Goal: Transaction & Acquisition: Book appointment/travel/reservation

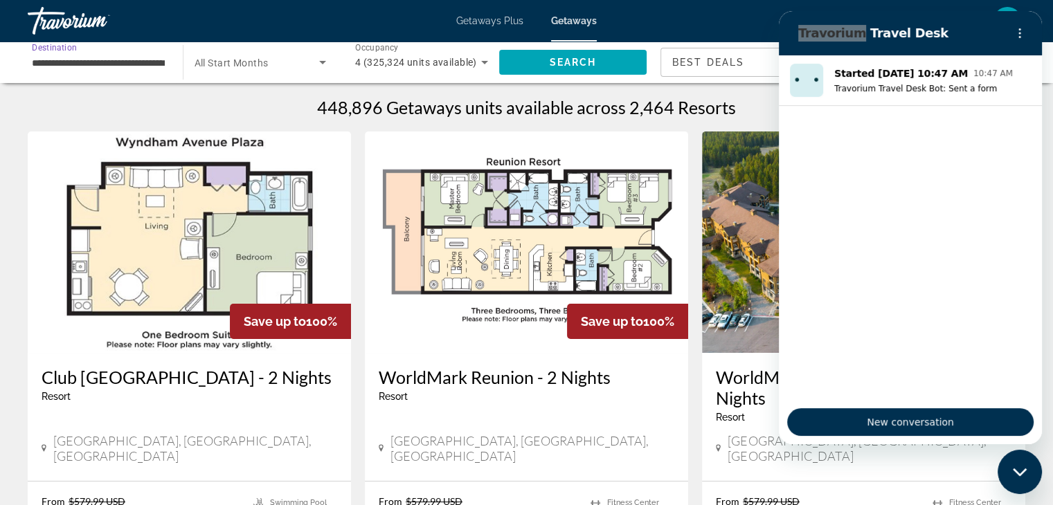
click at [113, 63] on input "**********" at bounding box center [98, 63] width 133 height 17
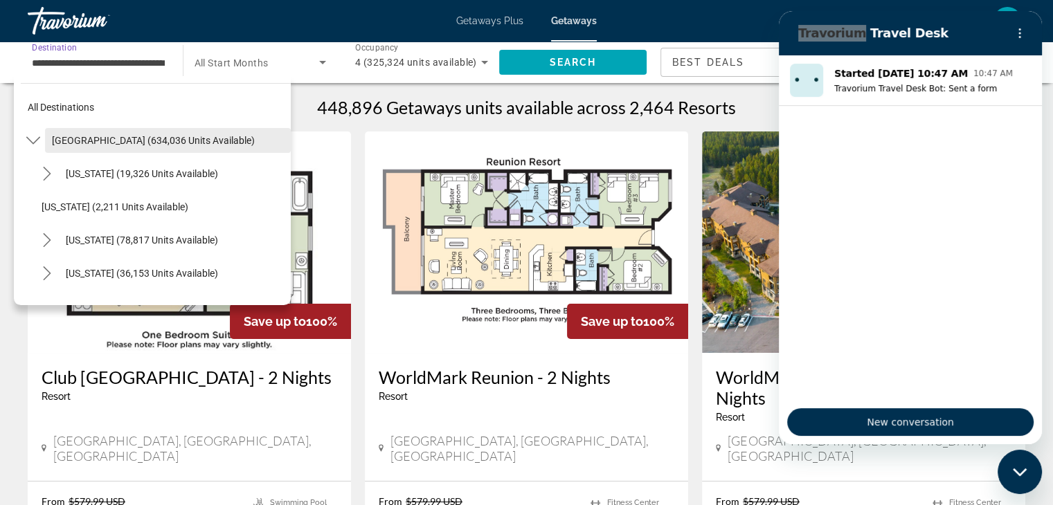
click at [100, 134] on button "[GEOGRAPHIC_DATA] (634,036 units available)" at bounding box center [168, 140] width 246 height 25
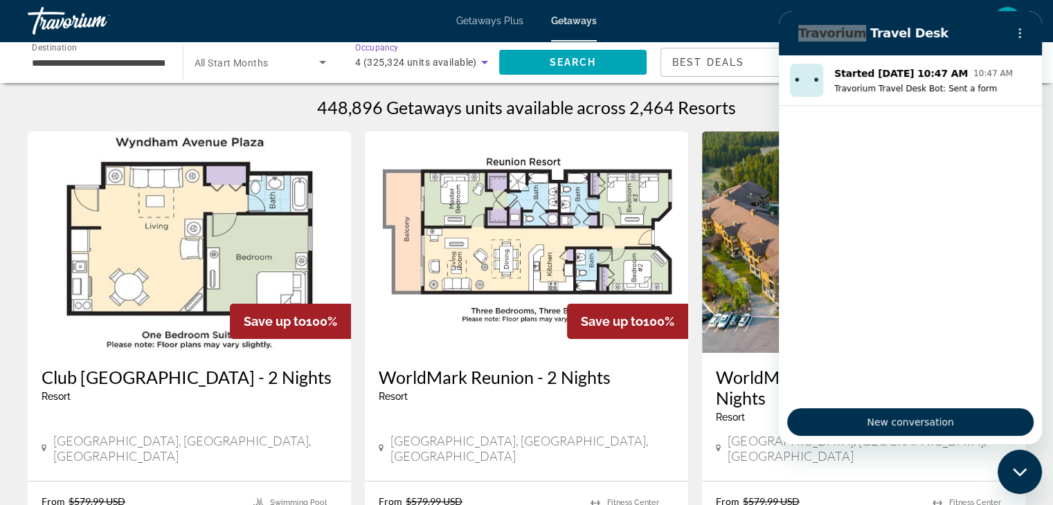
click at [447, 57] on span "4 (325,324 units available)" at bounding box center [416, 62] width 122 height 11
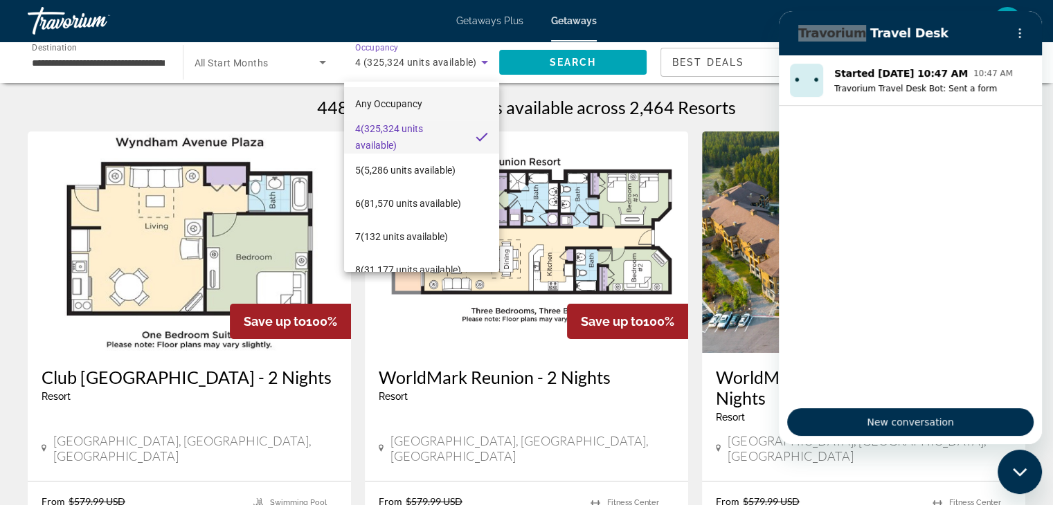
click at [427, 106] on mat-option "Any Occupancy" at bounding box center [421, 103] width 155 height 33
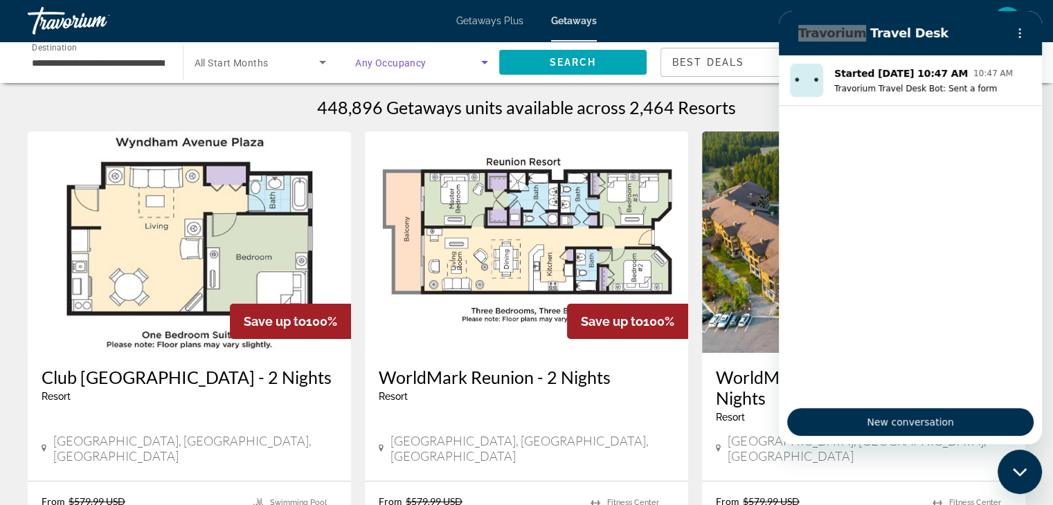
click at [453, 62] on span "Search widget" at bounding box center [418, 62] width 126 height 17
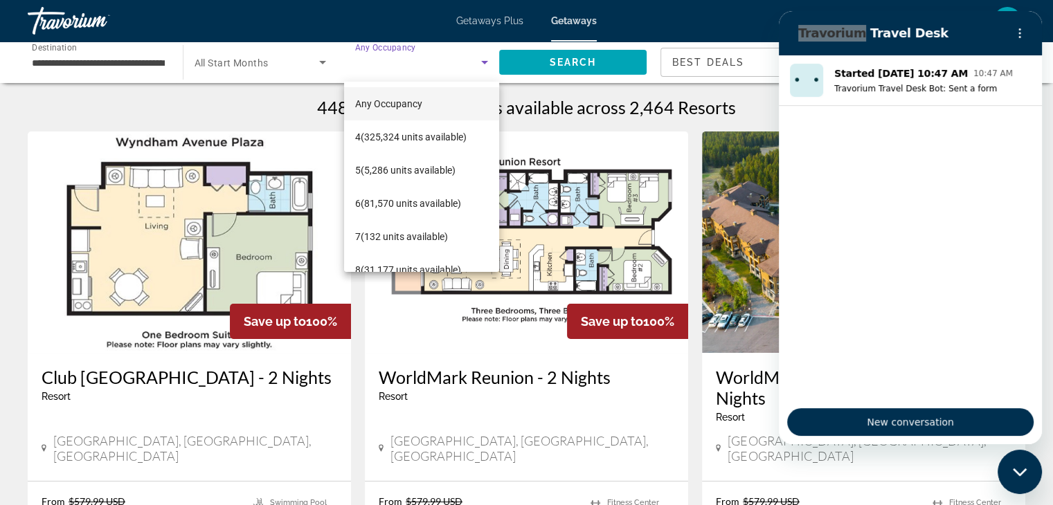
click at [429, 98] on mat-option "Any Occupancy" at bounding box center [421, 103] width 155 height 33
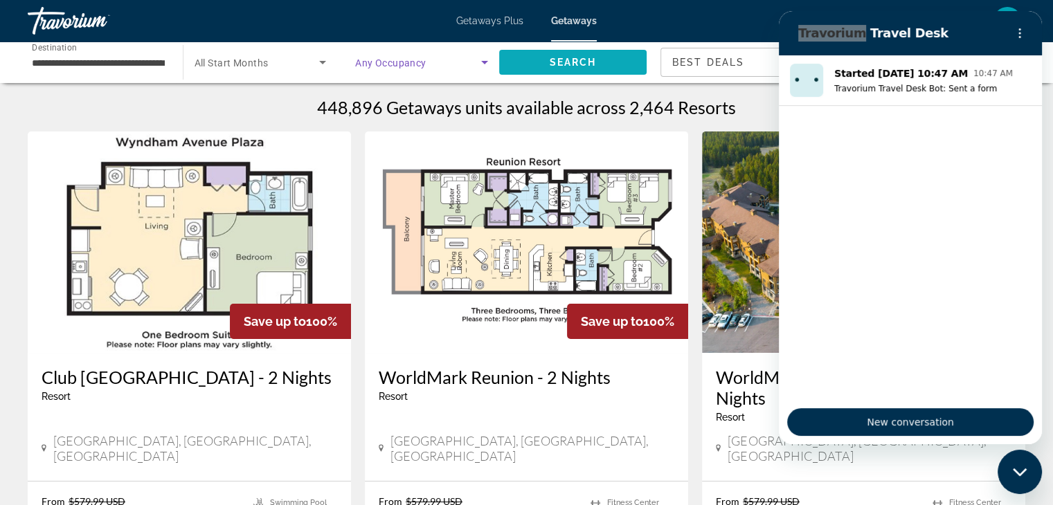
click at [560, 57] on span "Search" at bounding box center [572, 62] width 47 height 11
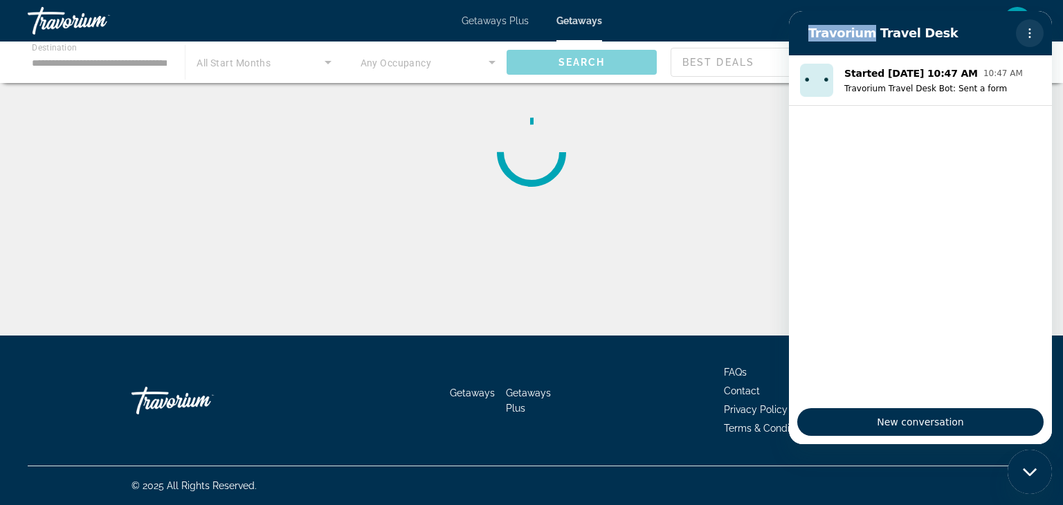
click at [1027, 33] on icon "Options menu" at bounding box center [1030, 33] width 11 height 11
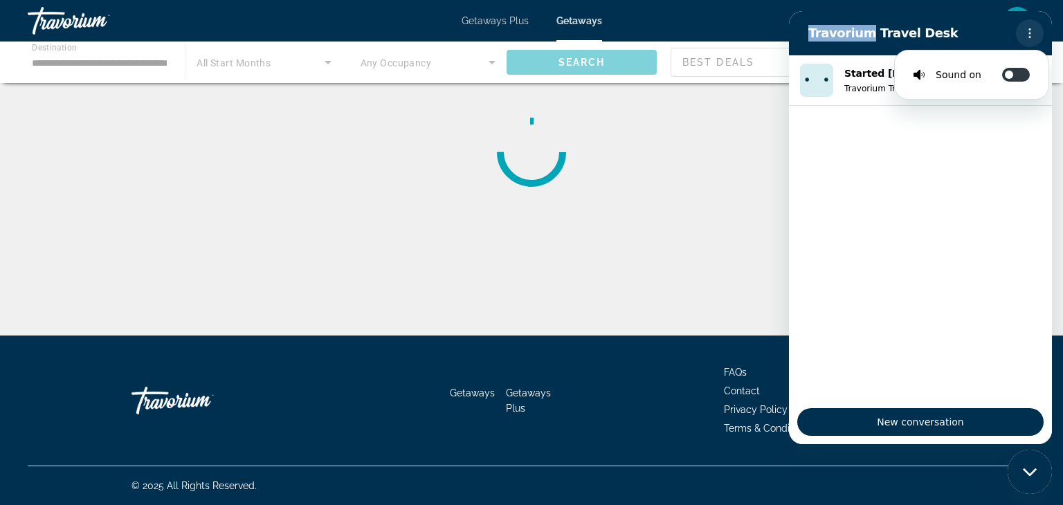
click at [1027, 28] on icon "Options menu" at bounding box center [1030, 33] width 11 height 11
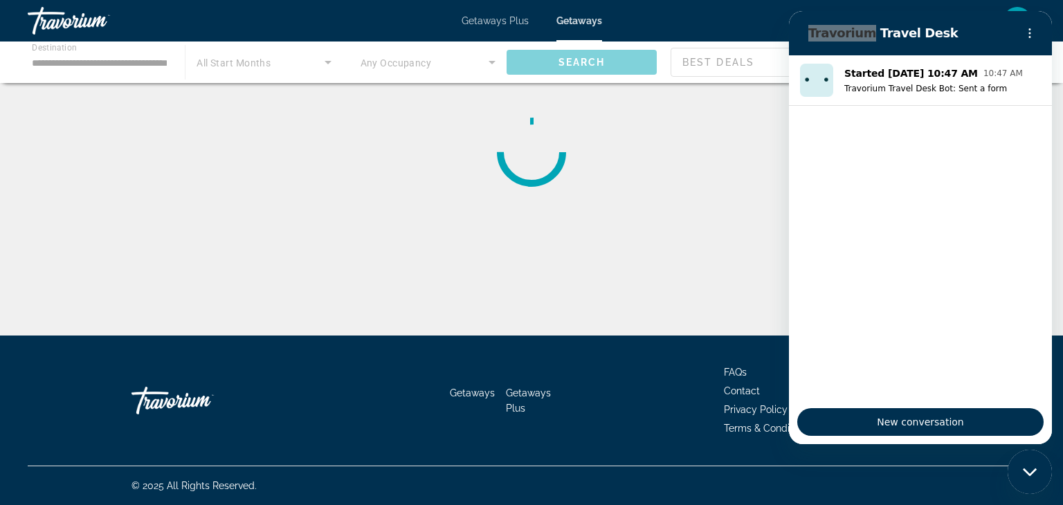
click at [43, 354] on div "Getaways Getaways Plus FAQs Contact Privacy Policy Terms & Conditions" at bounding box center [532, 401] width 1008 height 130
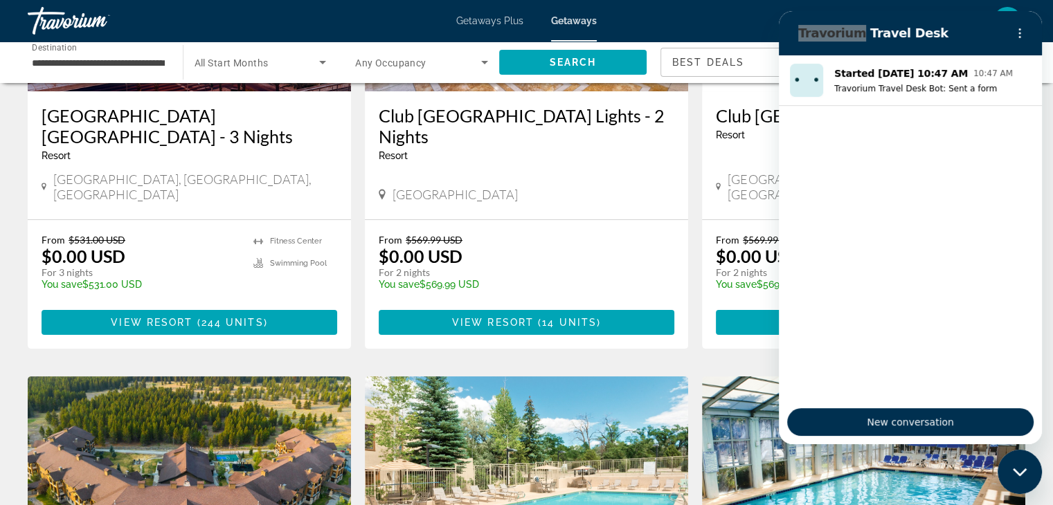
scroll to position [273, 0]
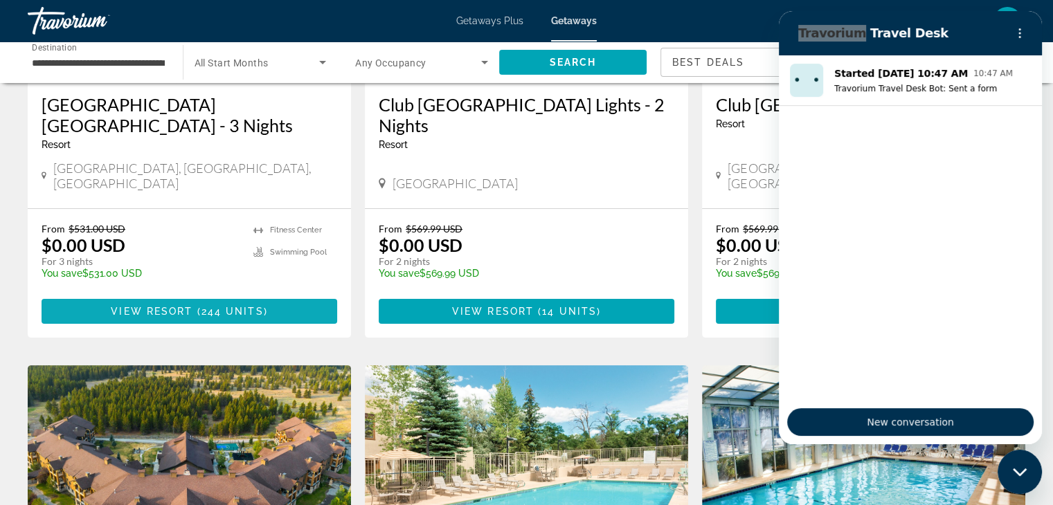
click at [150, 306] on span "View Resort" at bounding box center [152, 311] width 82 height 11
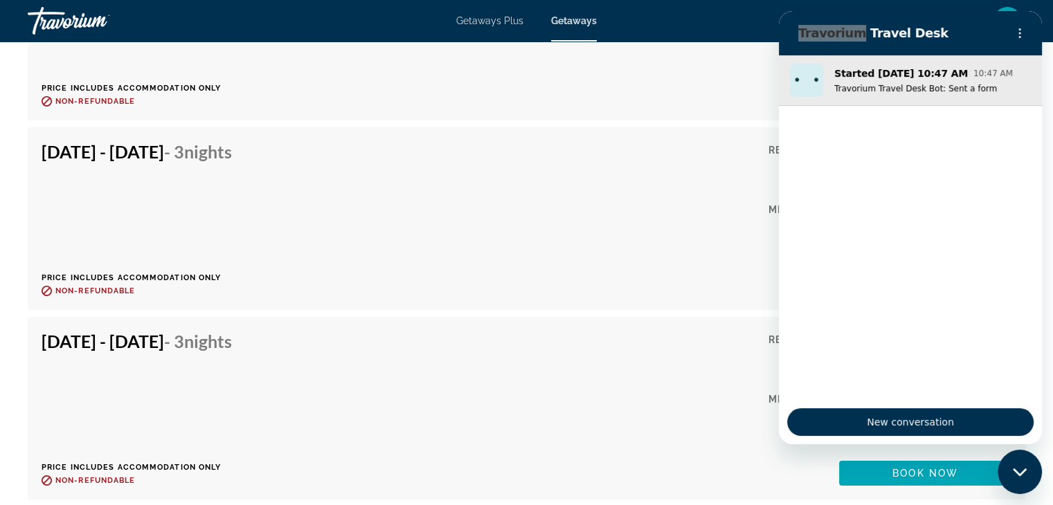
scroll to position [4576, 0]
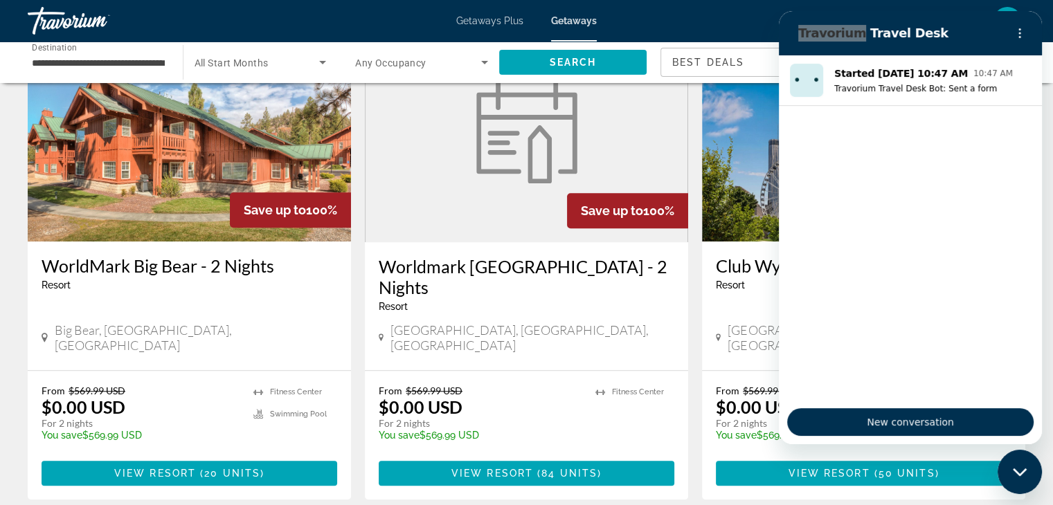
scroll to position [1128, 0]
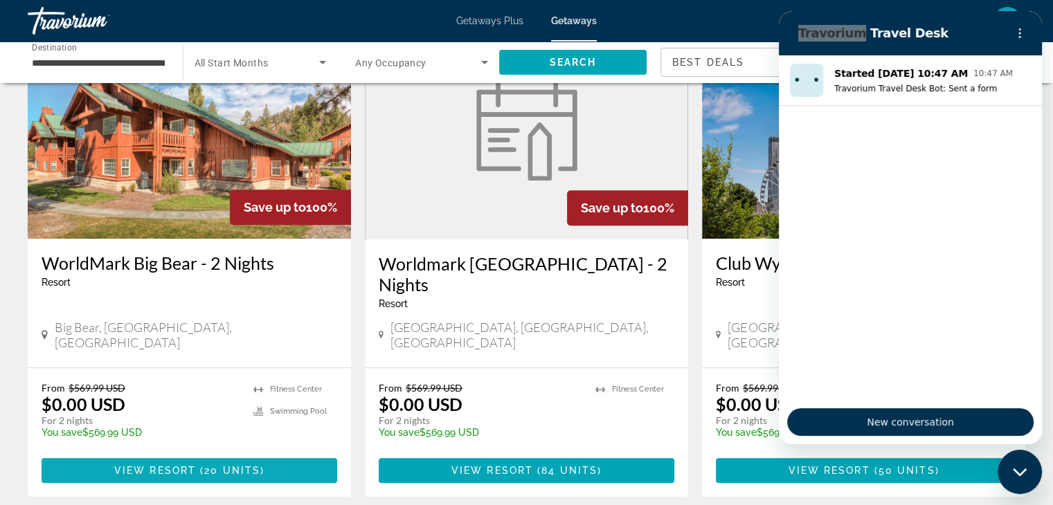
click at [249, 458] on button "View Resort ( 20 units )" at bounding box center [190, 470] width 296 height 25
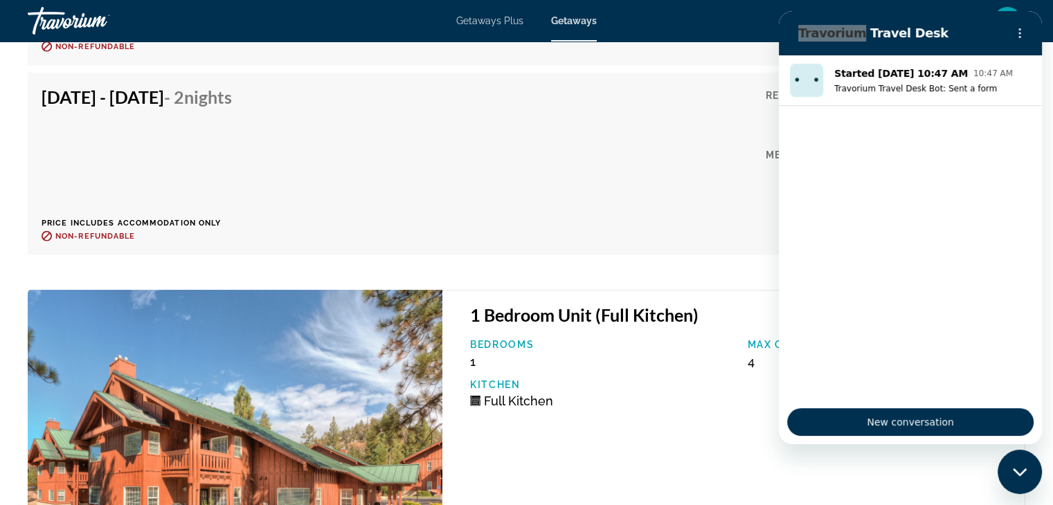
scroll to position [3603, 0]
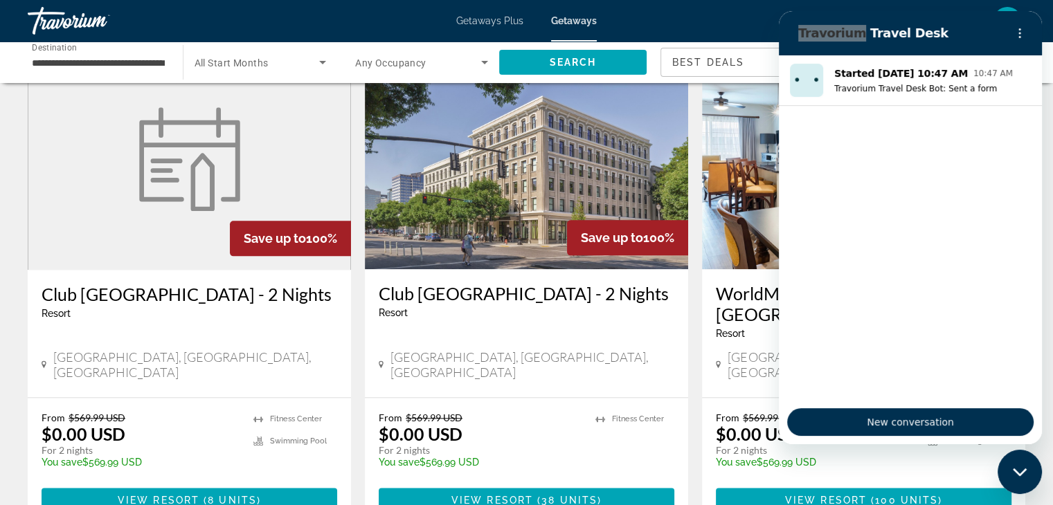
scroll to position [1608, 0]
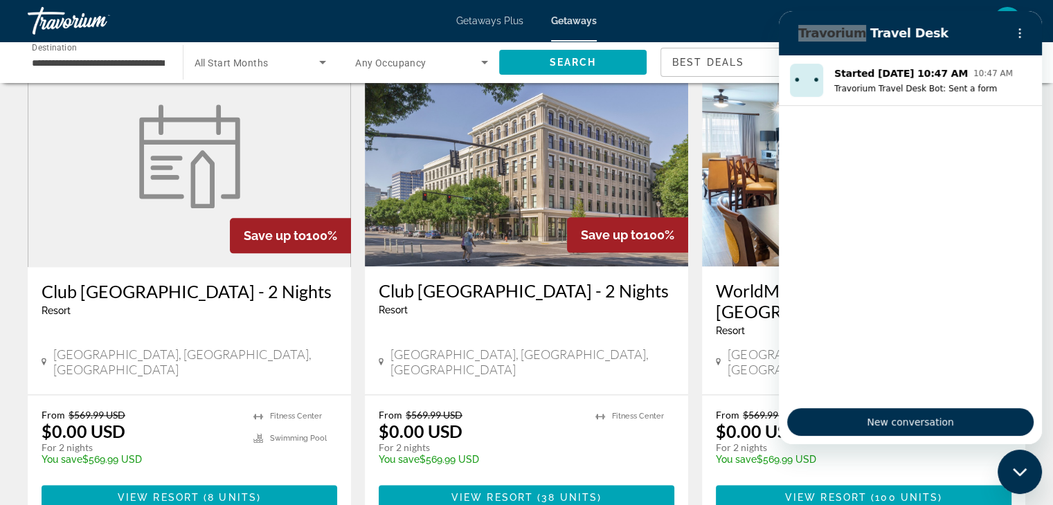
drag, startPoint x: 854, startPoint y: 41, endPoint x: 836, endPoint y: 266, distance: 225.7
click at [836, 267] on ul "Started Oct 2 at 10:47 AM 10:47 AM Travorium Travel Desk Bot: Sent a form" at bounding box center [910, 227] width 263 height 345
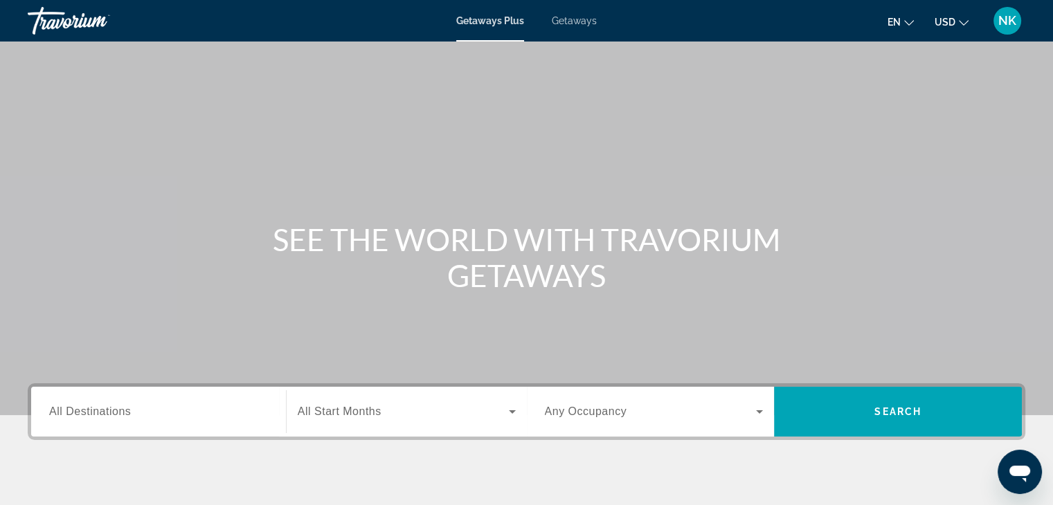
click at [573, 17] on span "Getaways" at bounding box center [574, 20] width 45 height 11
click at [69, 422] on div "Search widget" at bounding box center [158, 412] width 219 height 39
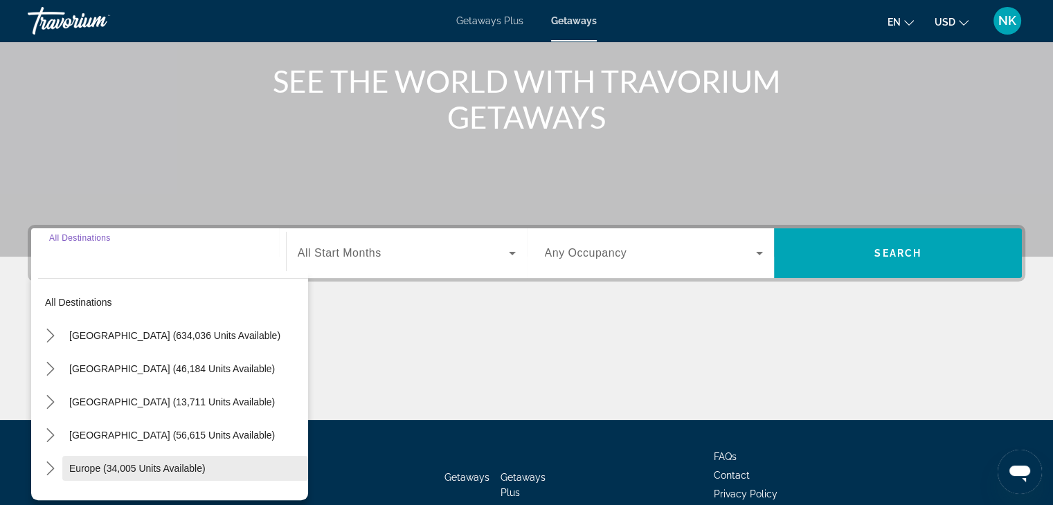
scroll to position [243, 0]
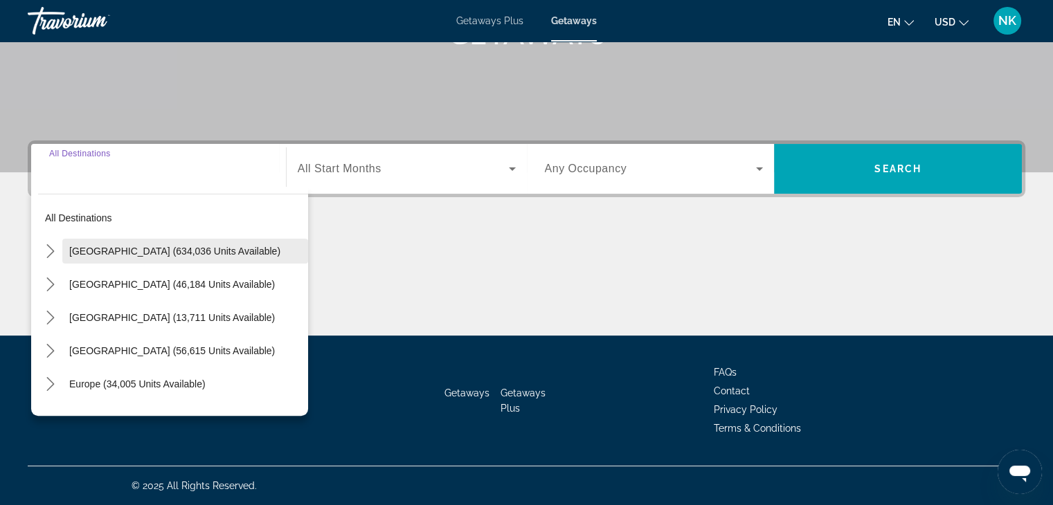
click at [71, 242] on span "Select destination: United States (634,036 units available)" at bounding box center [185, 251] width 246 height 33
type input "**********"
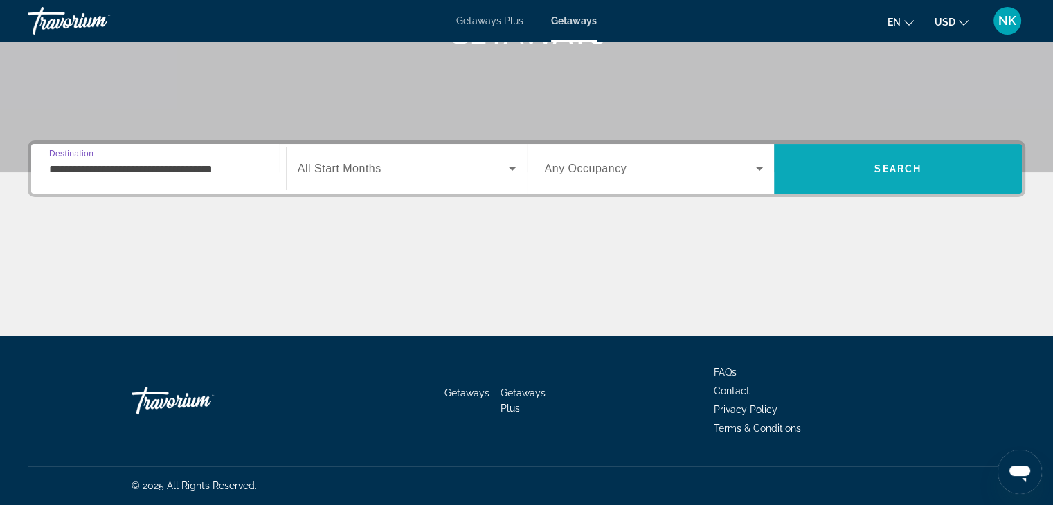
click at [872, 156] on span "Search" at bounding box center [898, 168] width 248 height 33
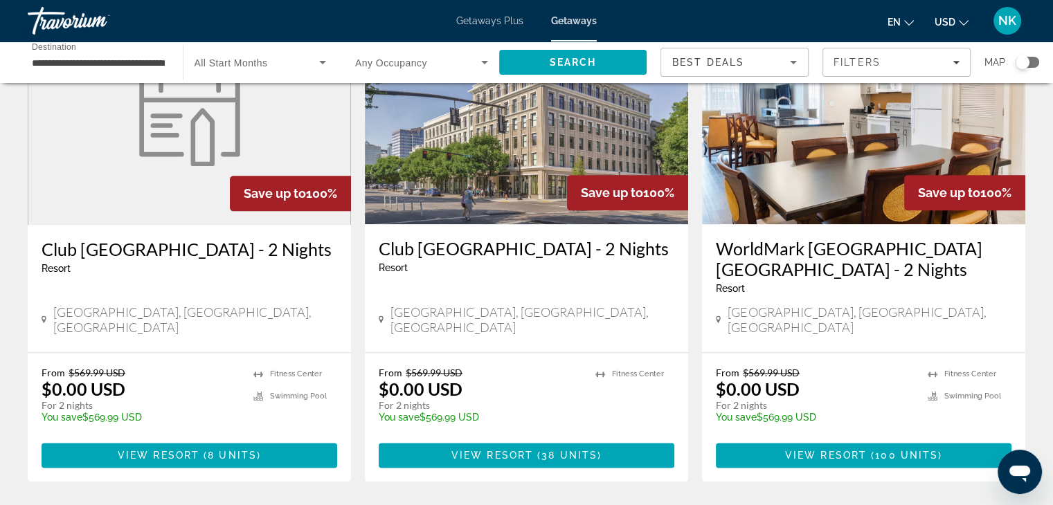
scroll to position [1658, 0]
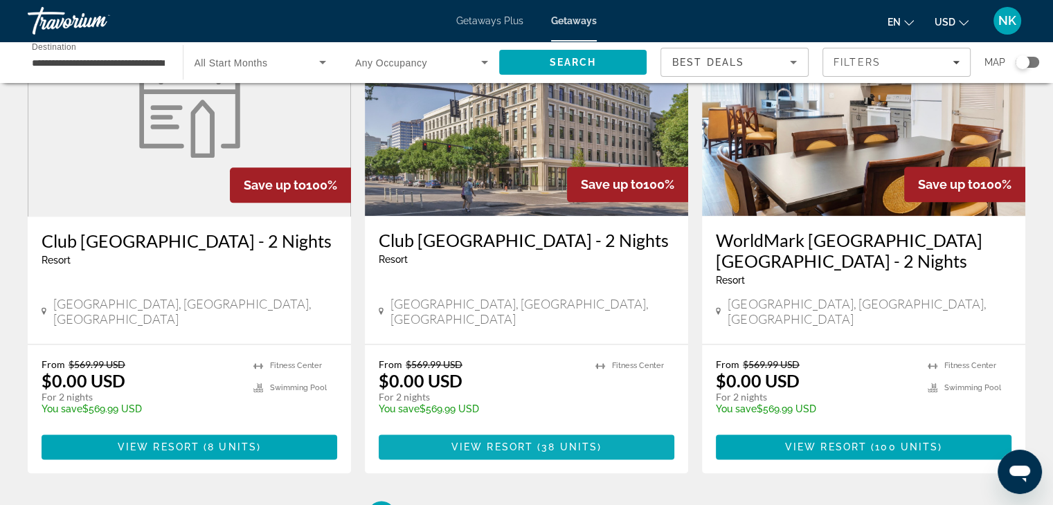
click at [551, 442] on span "38 units" at bounding box center [569, 447] width 56 height 11
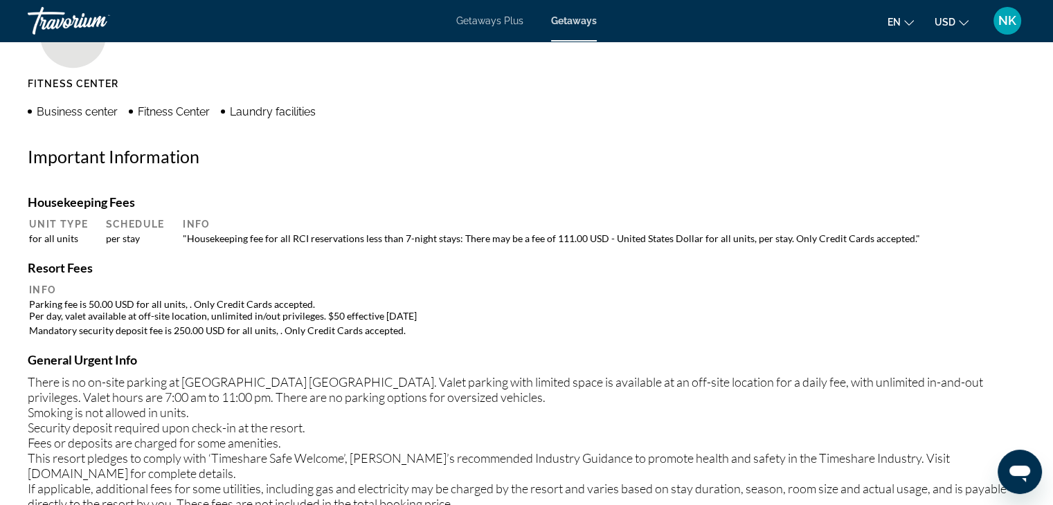
scroll to position [1161, 0]
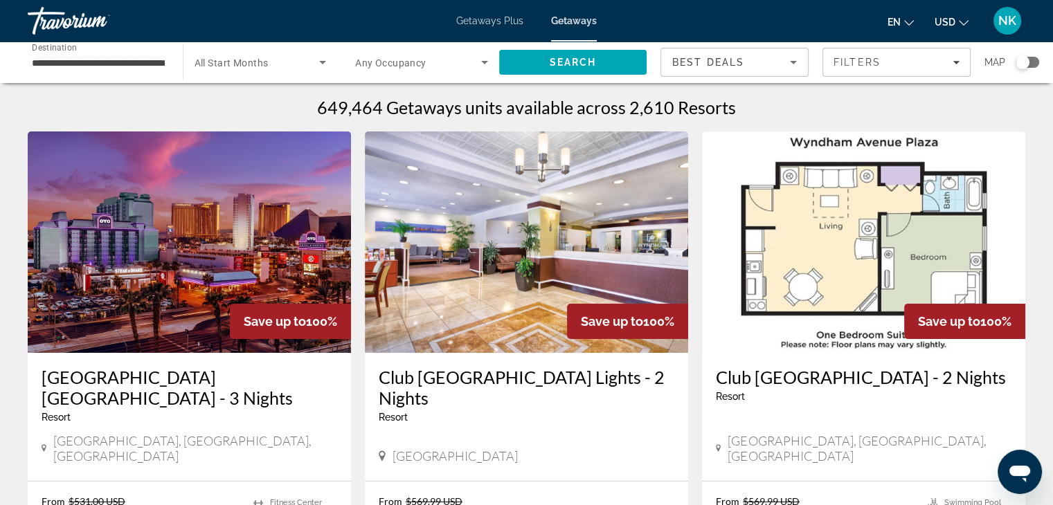
click at [226, 375] on h3 "[GEOGRAPHIC_DATA] [GEOGRAPHIC_DATA] - 3 Nights" at bounding box center [190, 388] width 296 height 42
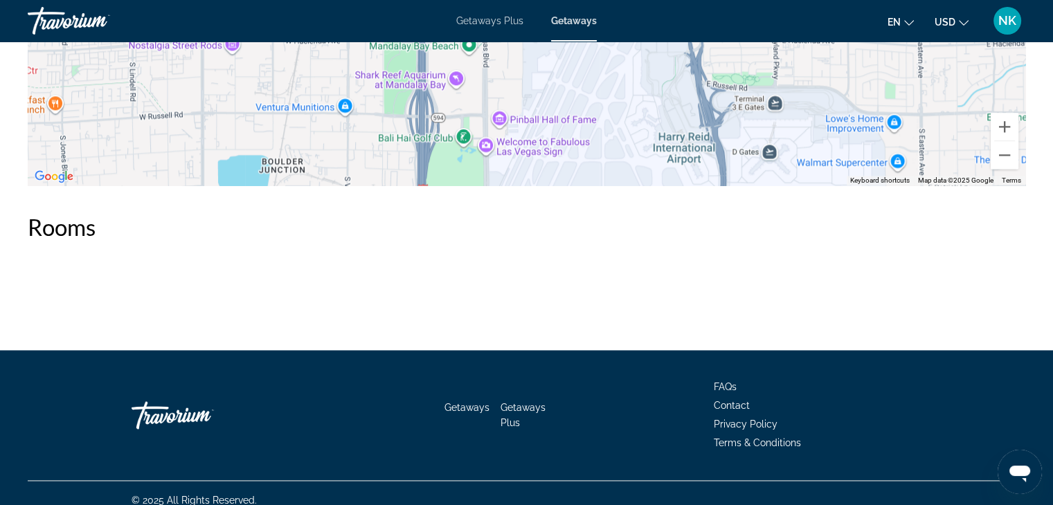
scroll to position [1965, 0]
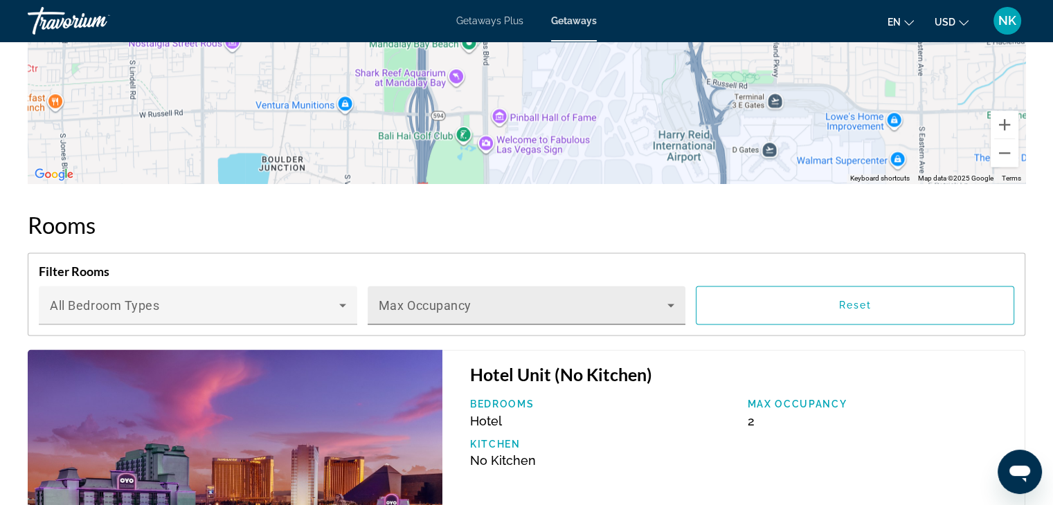
click at [579, 305] on div "Max Occupancy" at bounding box center [527, 305] width 296 height 39
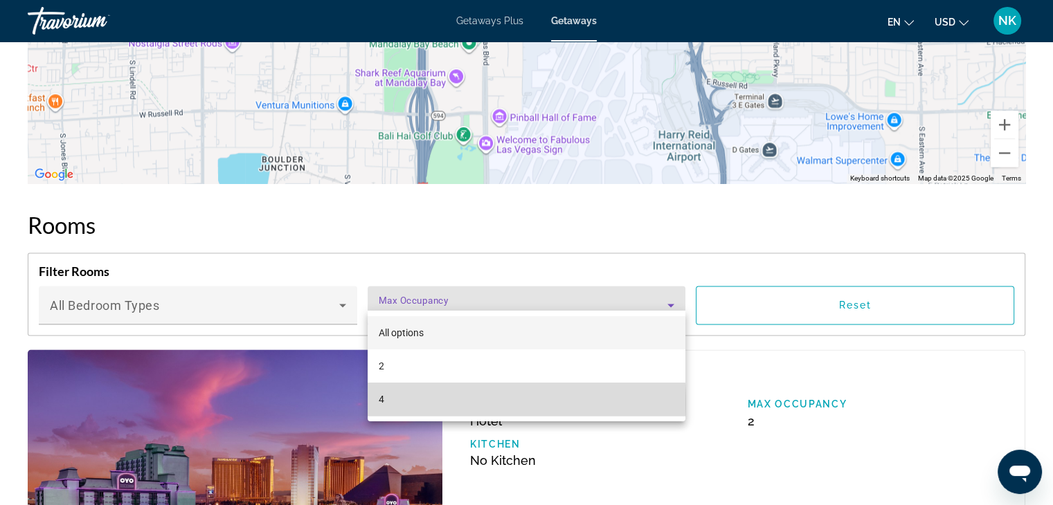
click at [436, 402] on mat-option "4" at bounding box center [527, 399] width 318 height 33
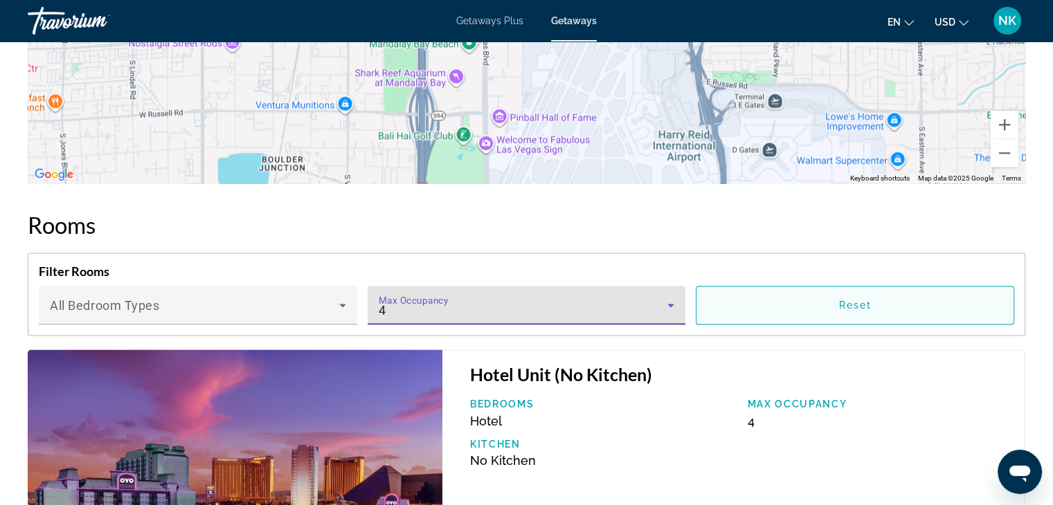
click at [866, 300] on span "Reset" at bounding box center [854, 305] width 33 height 11
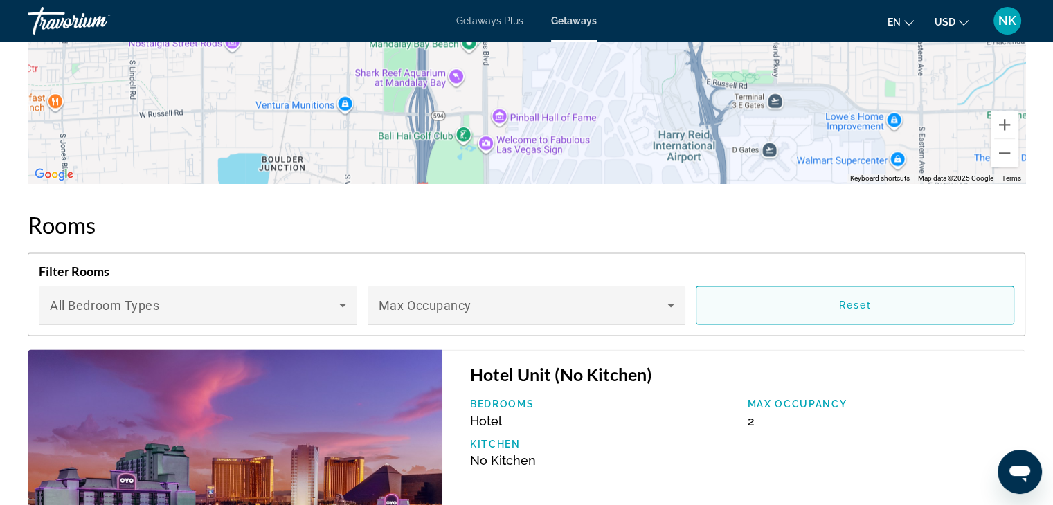
click at [836, 298] on span "Main content" at bounding box center [854, 305] width 317 height 33
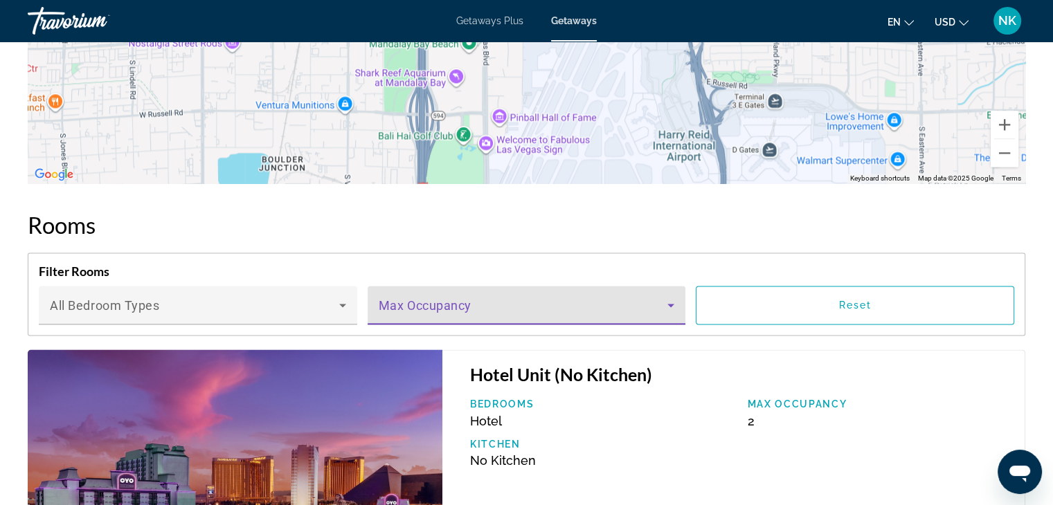
click at [618, 303] on span "Main content" at bounding box center [523, 311] width 289 height 17
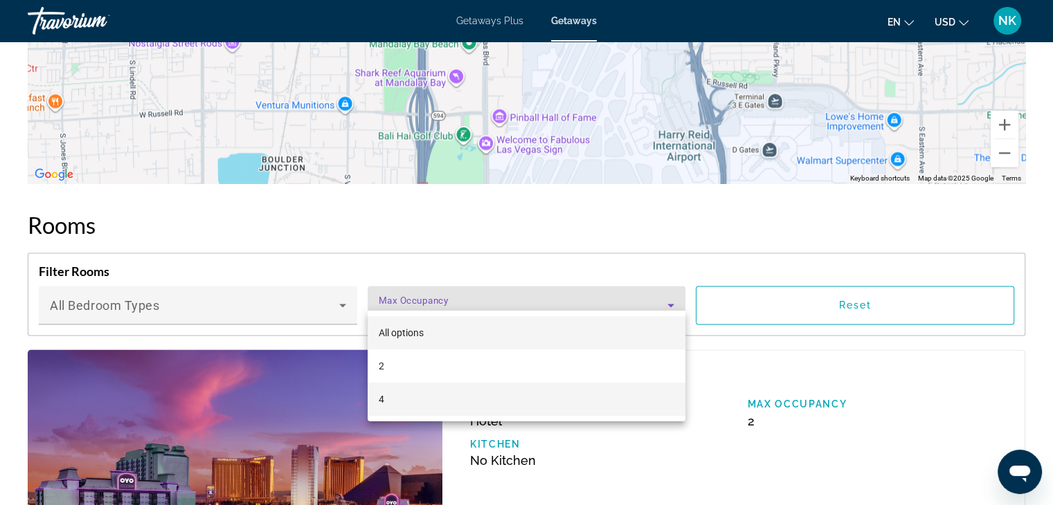
click at [514, 406] on mat-option "4" at bounding box center [527, 399] width 318 height 33
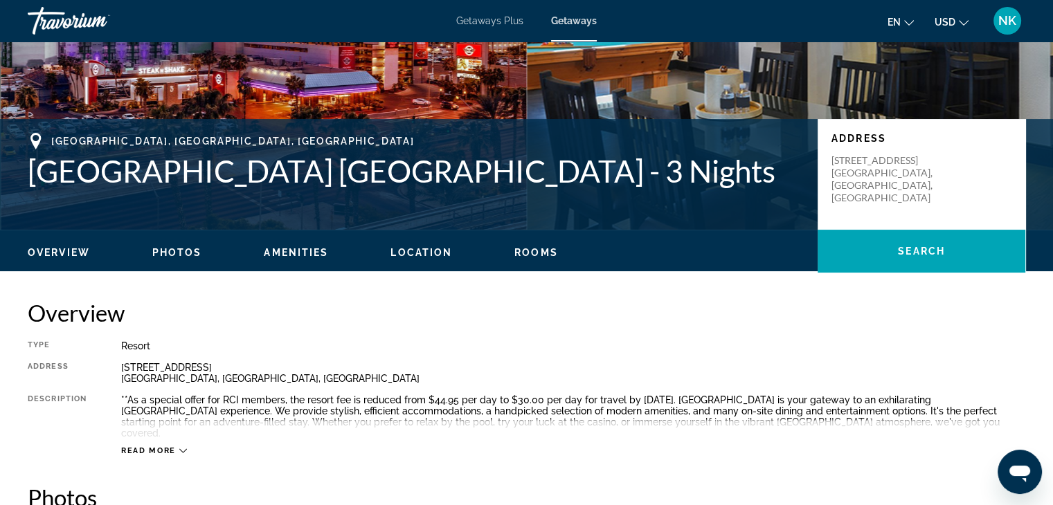
scroll to position [0, 0]
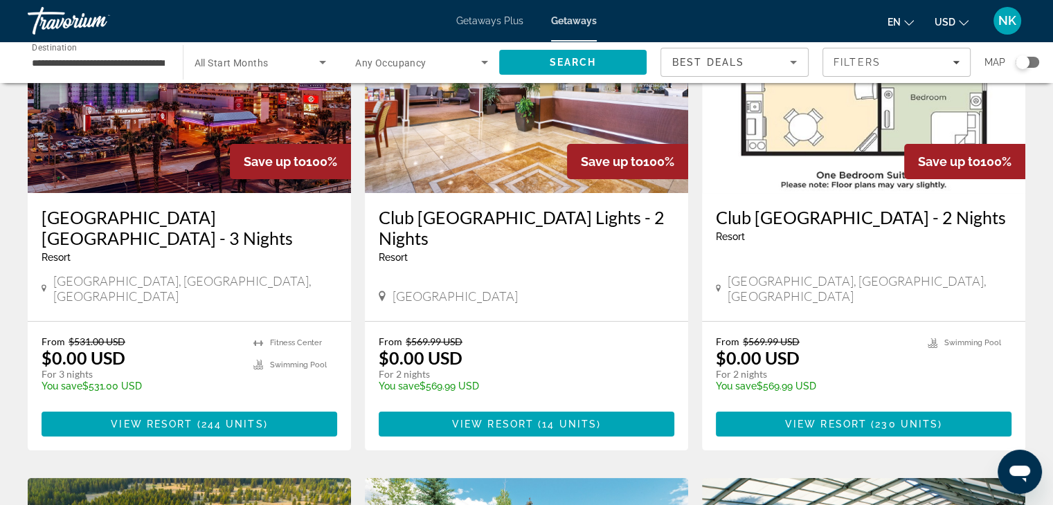
scroll to position [176, 0]
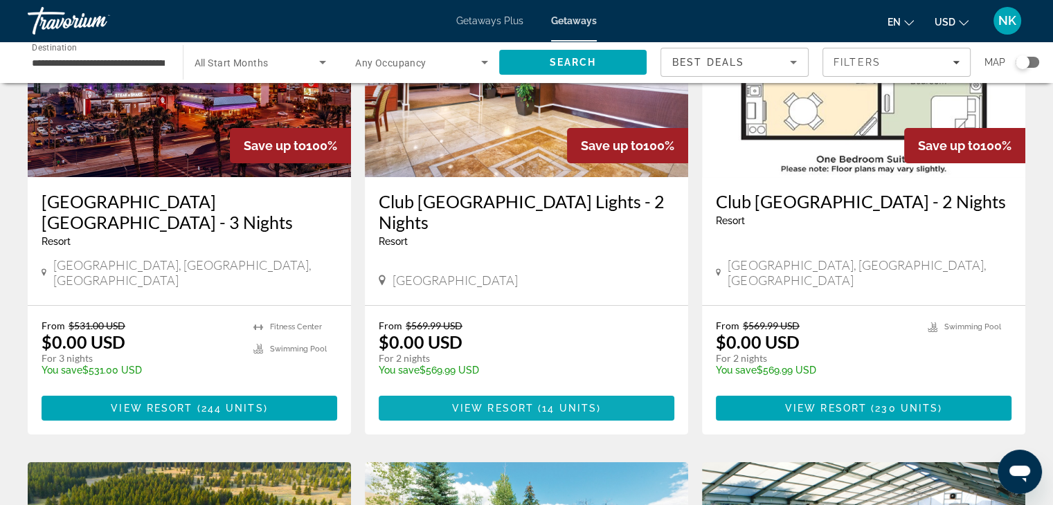
click at [505, 403] on span "View Resort" at bounding box center [493, 408] width 82 height 11
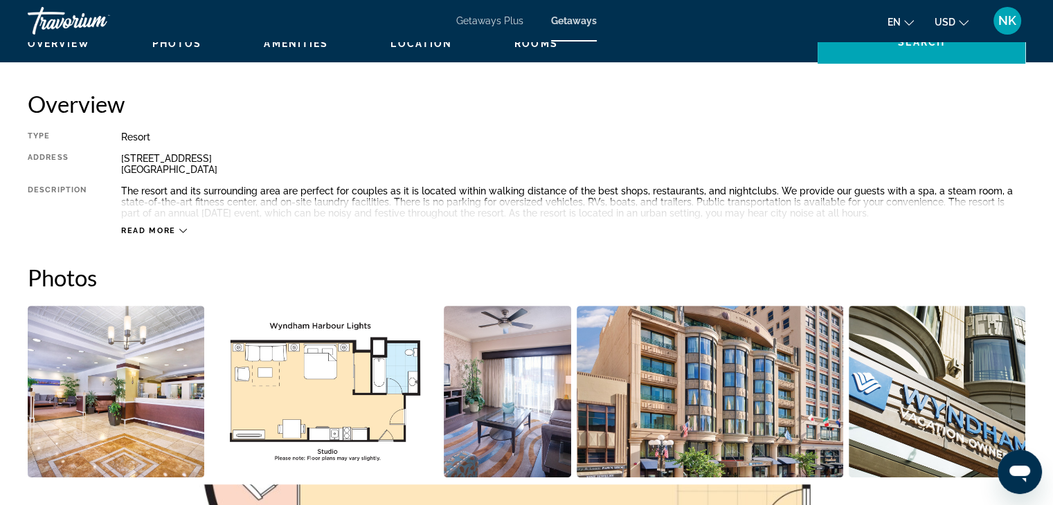
scroll to position [487, 0]
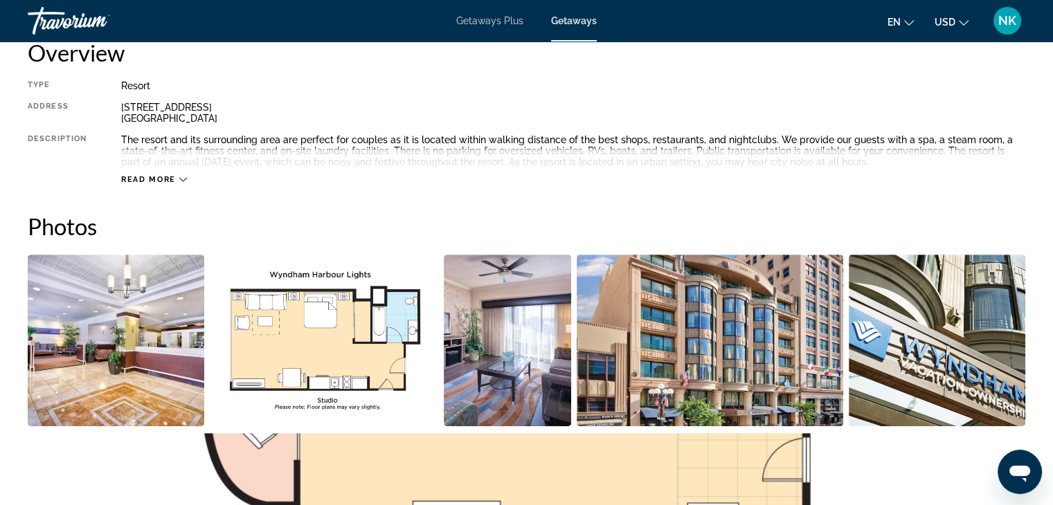
click at [150, 177] on span "Read more" at bounding box center [148, 179] width 55 height 9
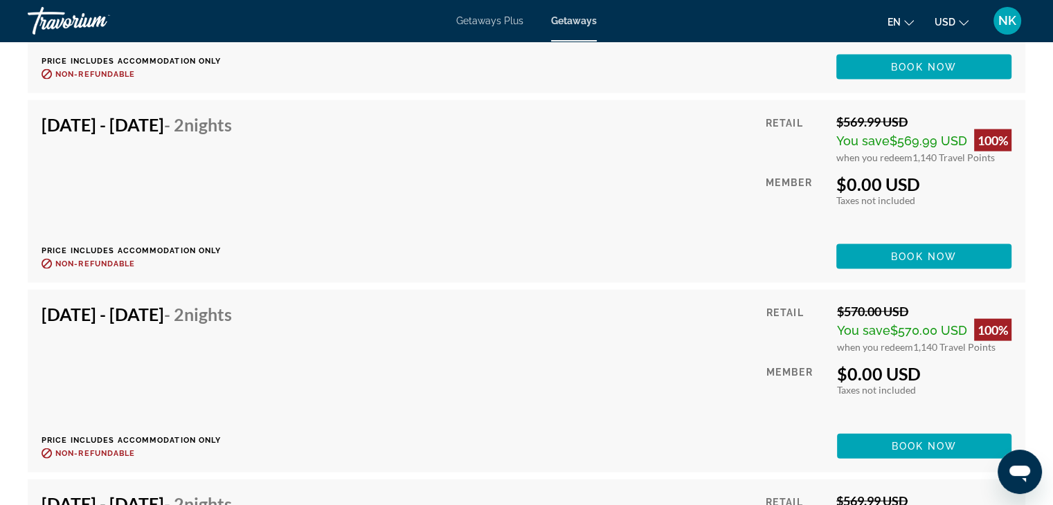
scroll to position [2926, 0]
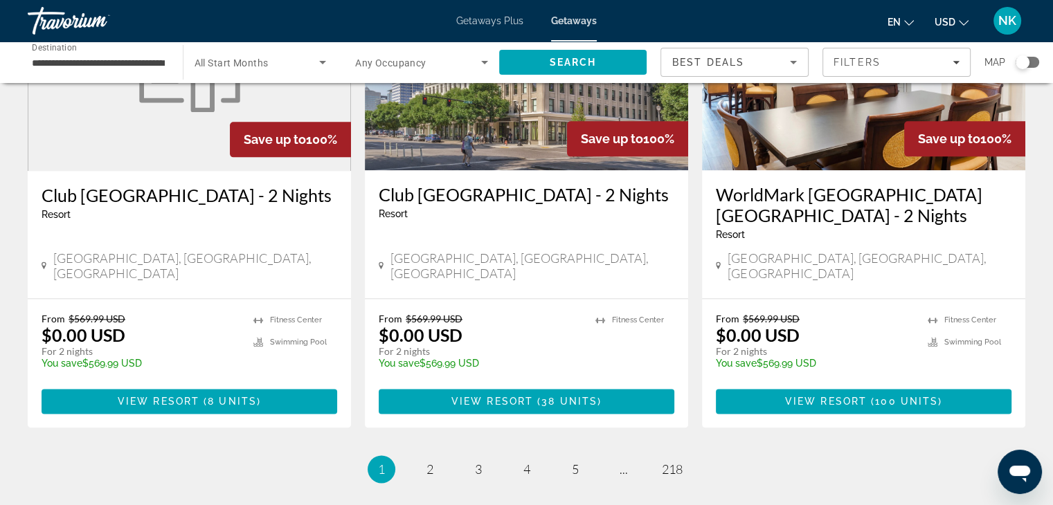
scroll to position [1707, 0]
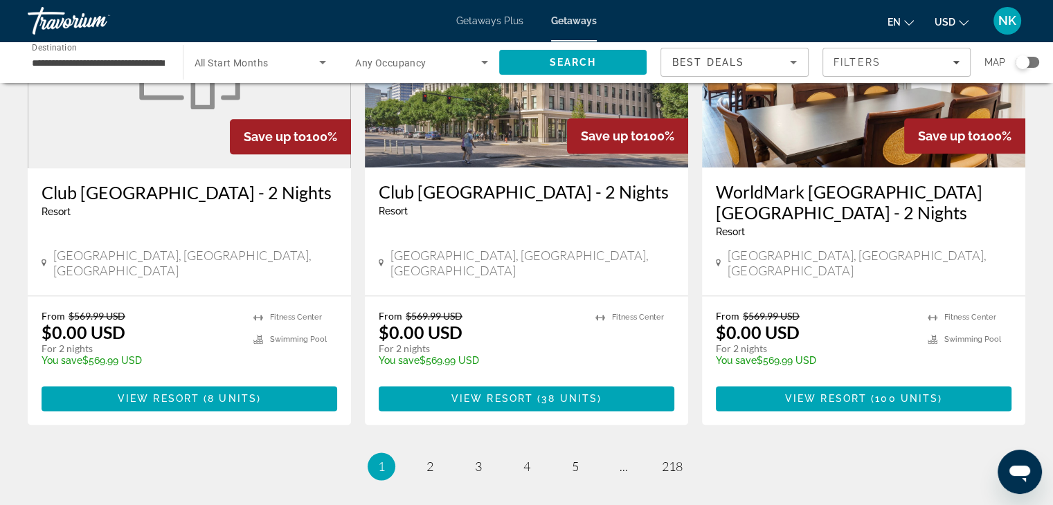
click at [417, 453] on li "page 2" at bounding box center [430, 467] width 28 height 28
click at [427, 459] on span "2" at bounding box center [429, 466] width 7 height 15
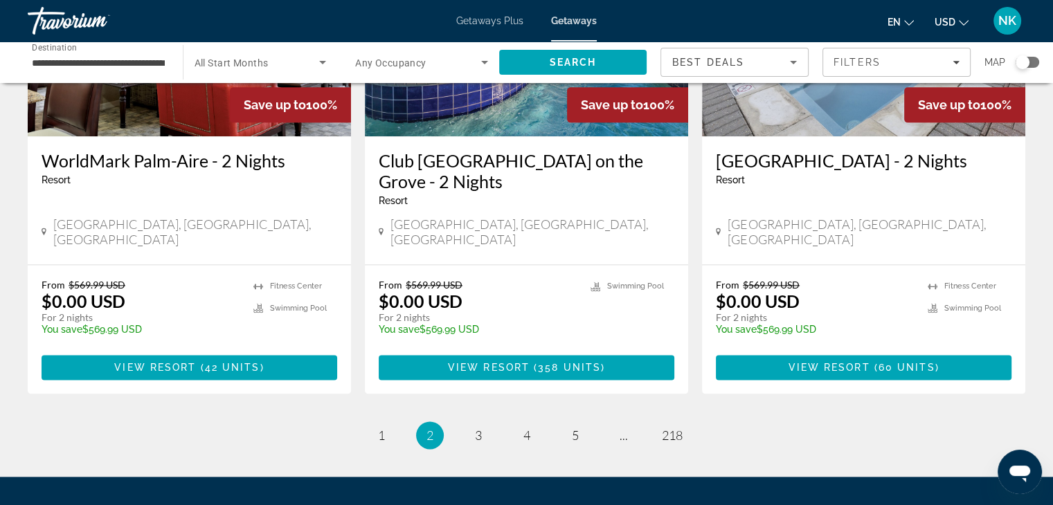
scroll to position [1797, 0]
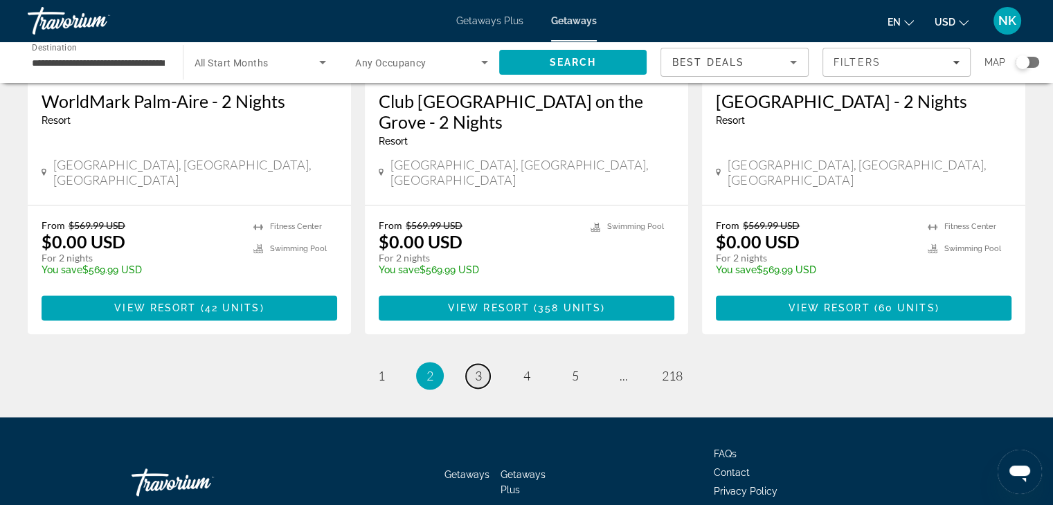
click at [478, 368] on span "3" at bounding box center [478, 375] width 7 height 15
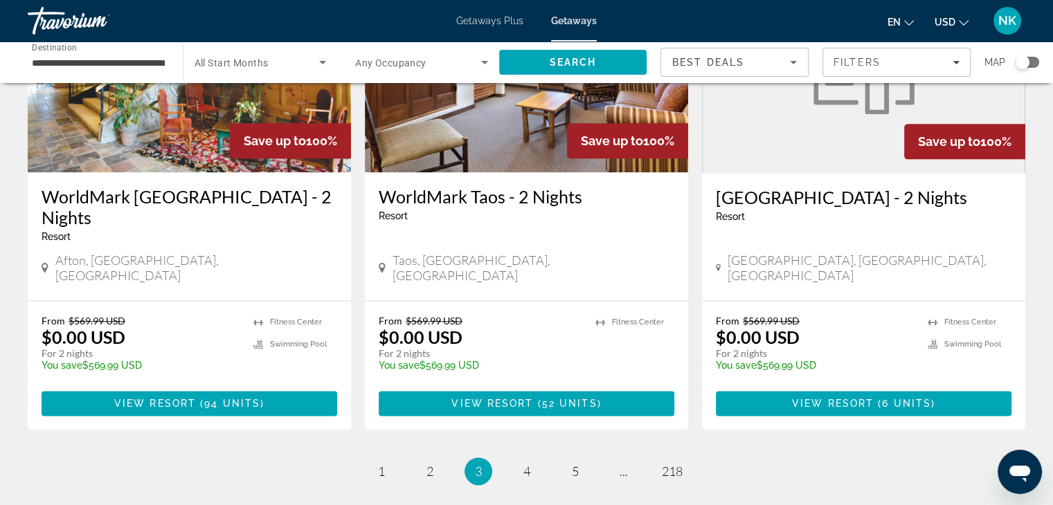
scroll to position [1756, 0]
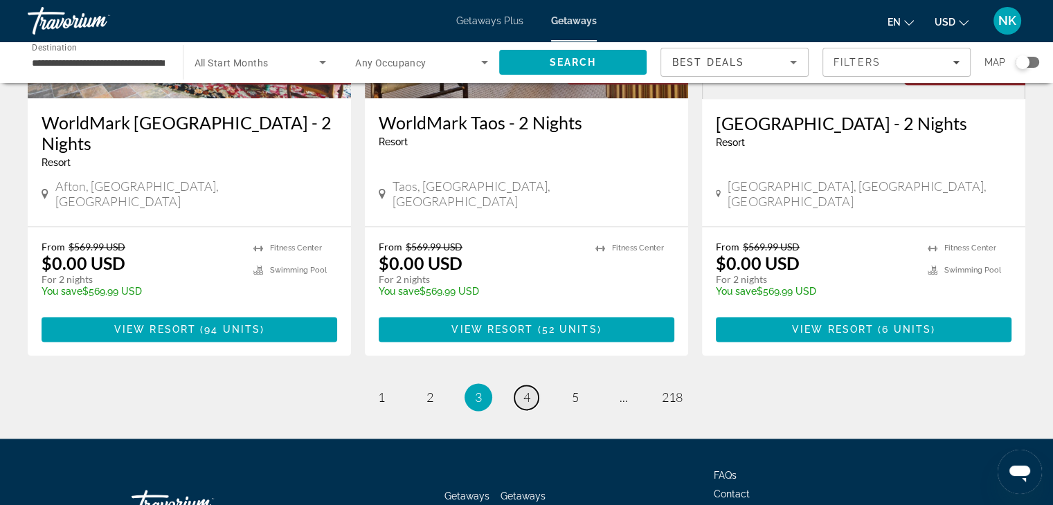
click at [526, 390] on span "4" at bounding box center [526, 397] width 7 height 15
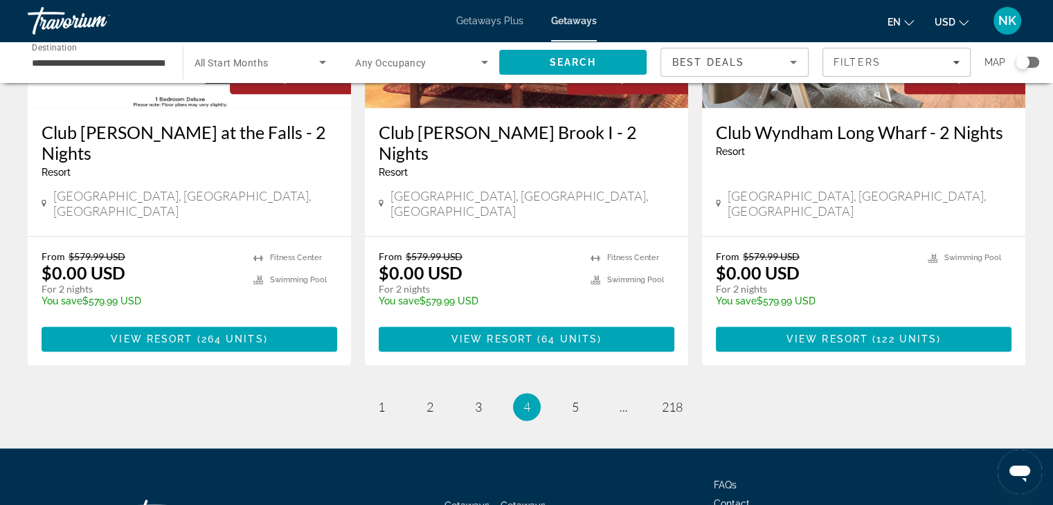
scroll to position [1772, 0]
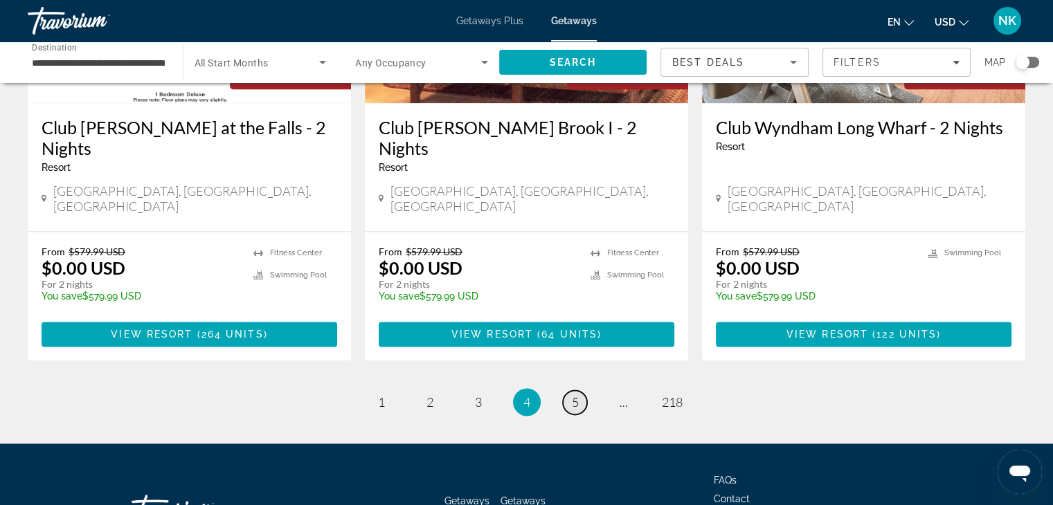
click at [576, 395] on span "5" at bounding box center [575, 402] width 7 height 15
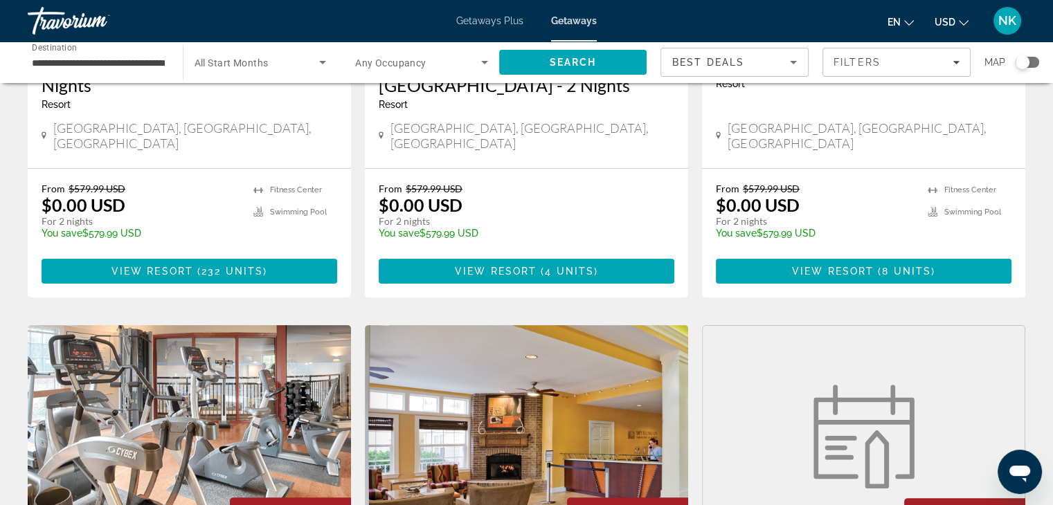
scroll to position [310, 0]
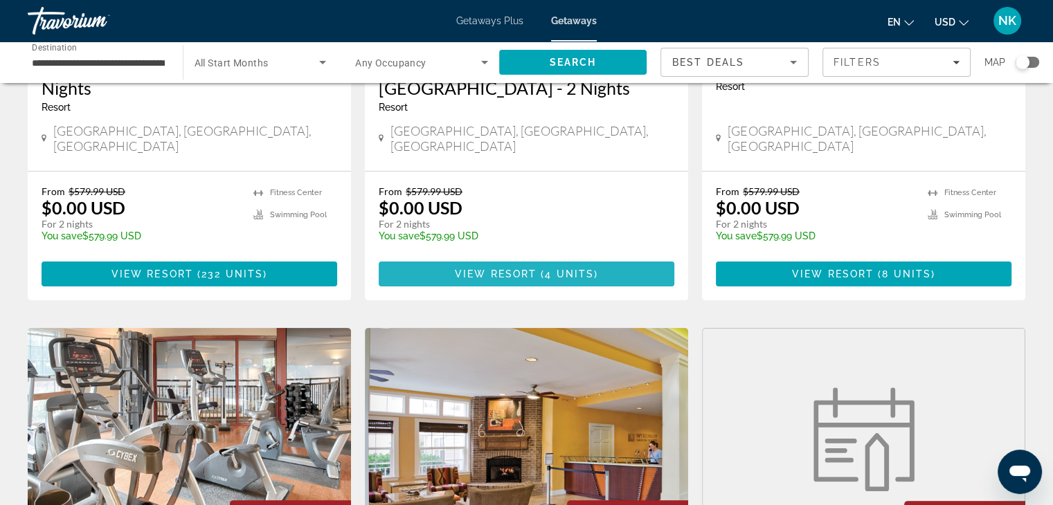
click at [486, 269] on span "View Resort" at bounding box center [496, 274] width 82 height 11
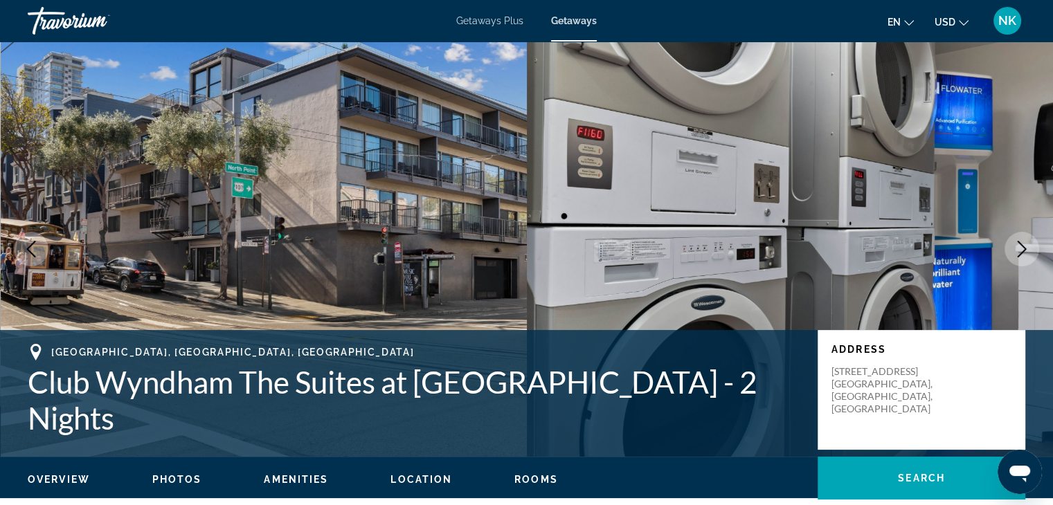
click at [587, 14] on div "Getaways Plus Getaways en English Español Français Italiano Português русский U…" at bounding box center [526, 21] width 1053 height 36
click at [572, 21] on span "Getaways" at bounding box center [574, 20] width 46 height 11
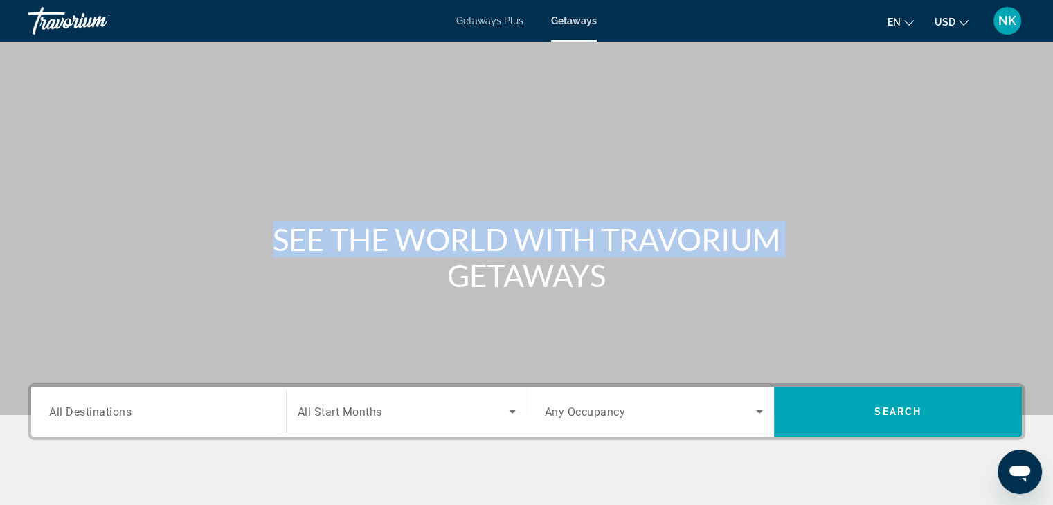
drag, startPoint x: 1049, startPoint y: 162, endPoint x: 1011, endPoint y: 222, distance: 70.3
click at [1053, 206] on html "Skip to main content Getaways Plus Getaways en English Español Français Italian…" at bounding box center [526, 252] width 1053 height 505
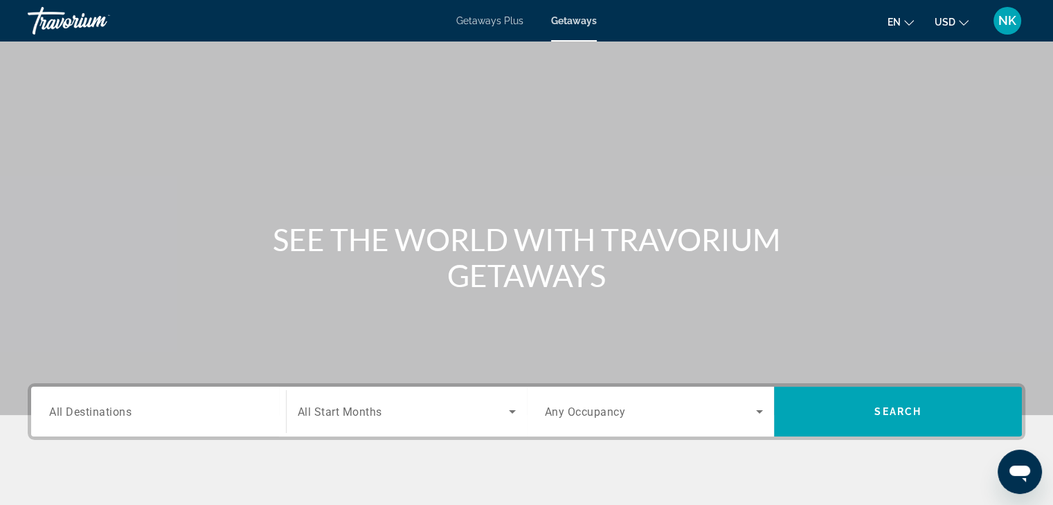
click at [180, 430] on div "Search widget" at bounding box center [158, 412] width 219 height 39
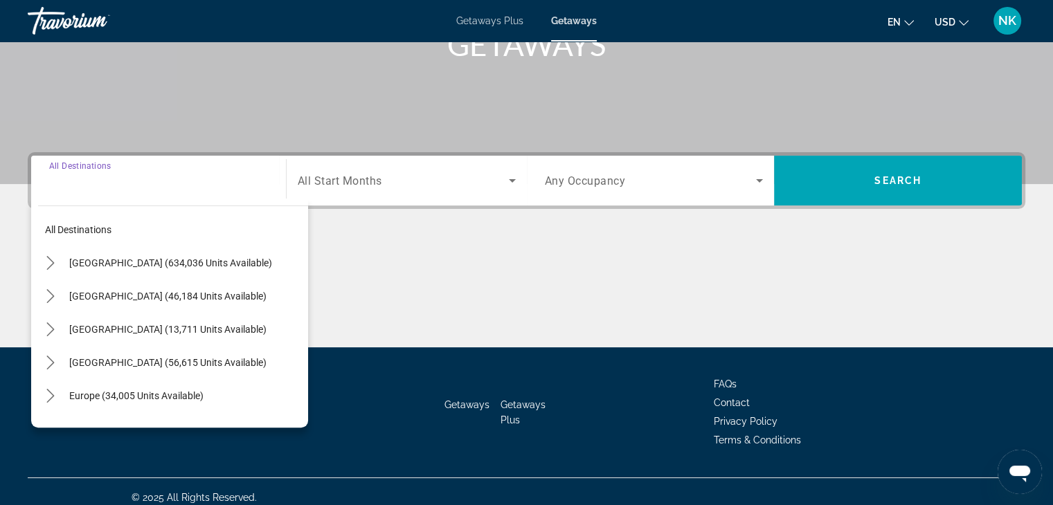
scroll to position [243, 0]
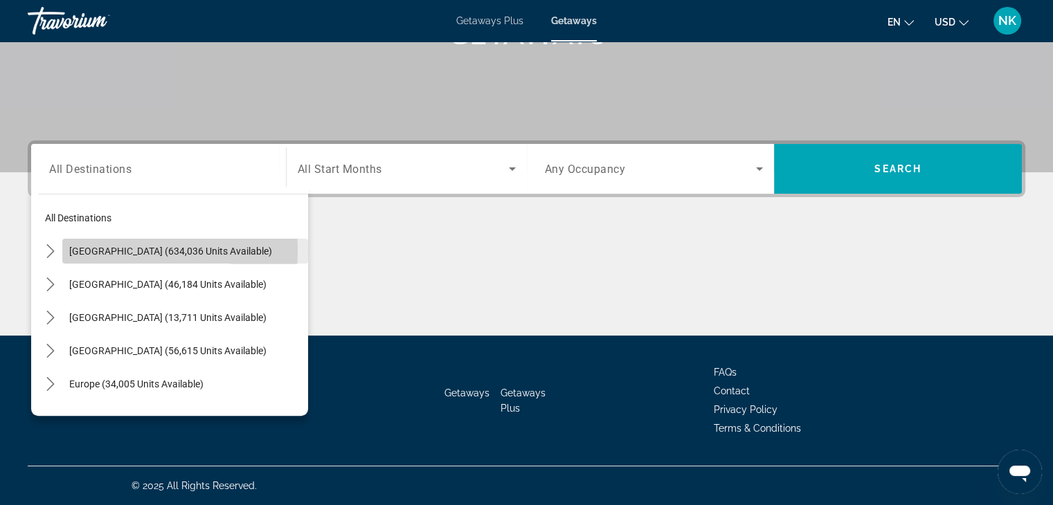
click at [88, 249] on span "[GEOGRAPHIC_DATA] (634,036 units available)" at bounding box center [170, 251] width 203 height 11
type input "**********"
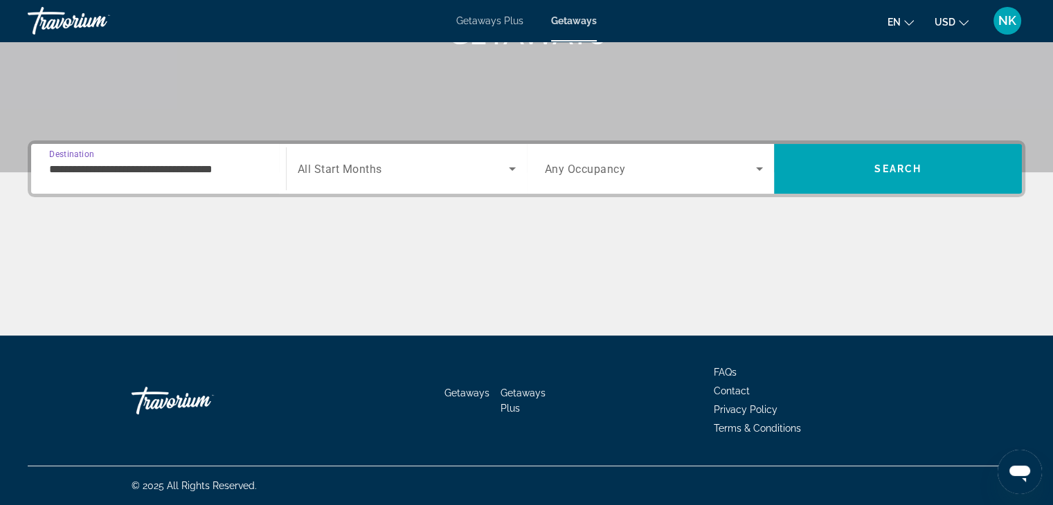
click at [410, 171] on span "Search widget" at bounding box center [403, 169] width 211 height 17
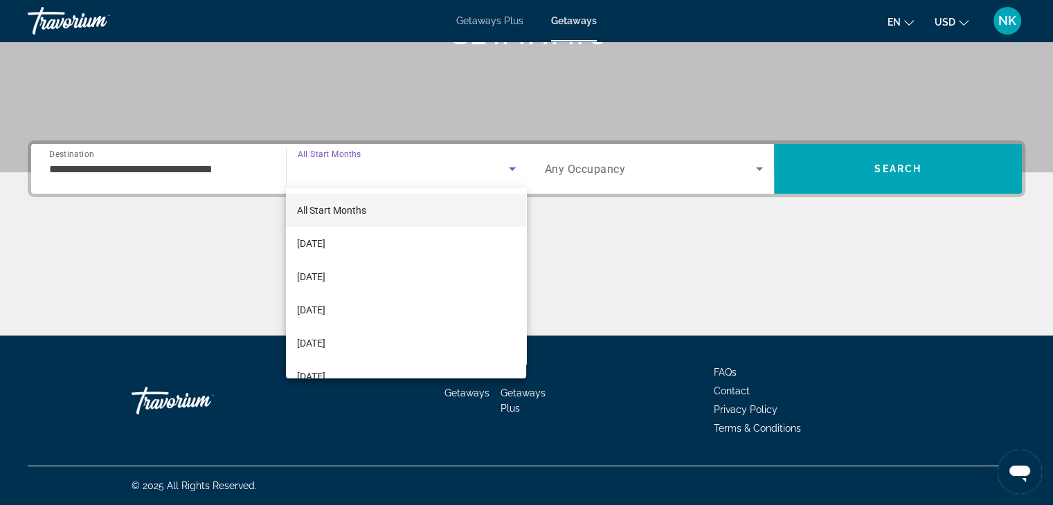
click at [415, 170] on div at bounding box center [526, 252] width 1053 height 505
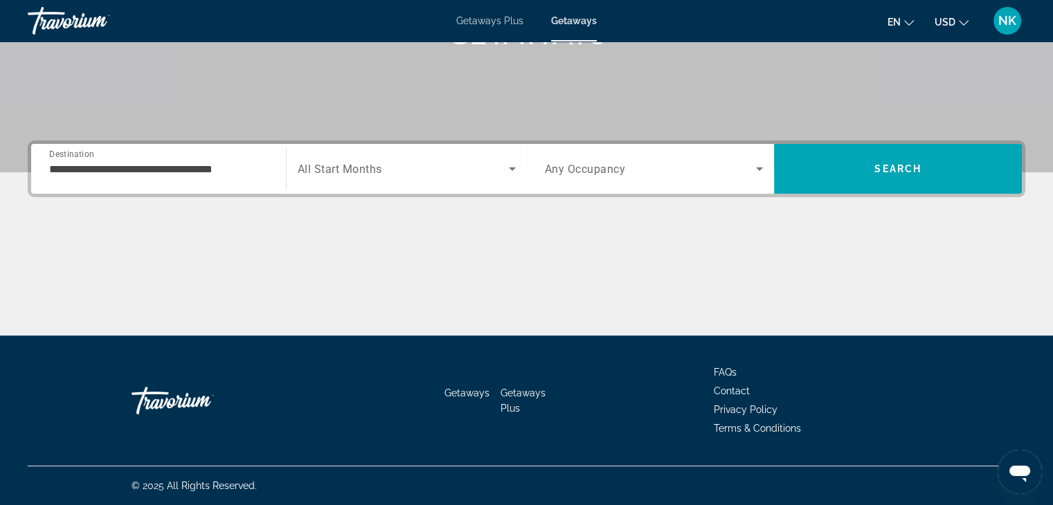
click at [636, 171] on span "Search widget" at bounding box center [651, 169] width 212 height 17
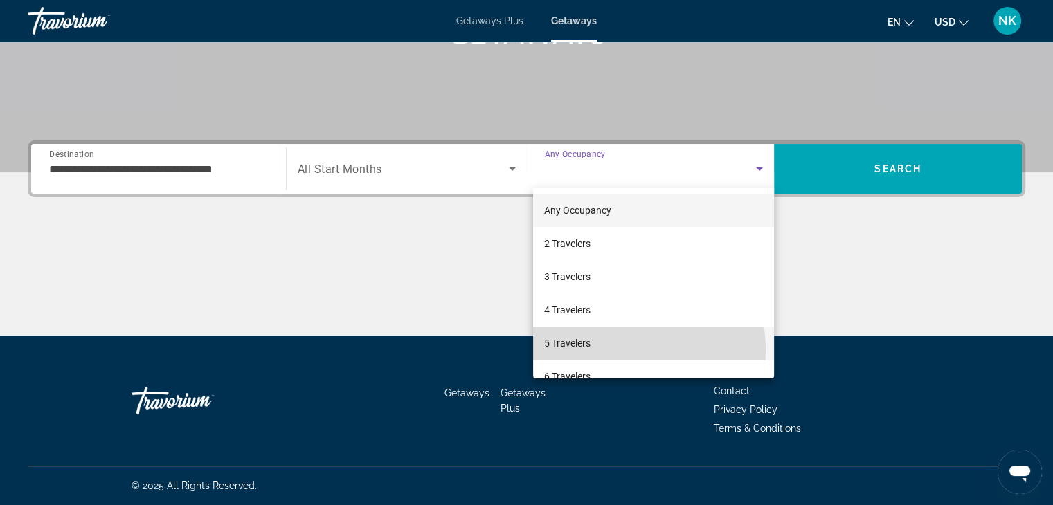
click at [615, 350] on mat-option "5 Travelers" at bounding box center [653, 343] width 241 height 33
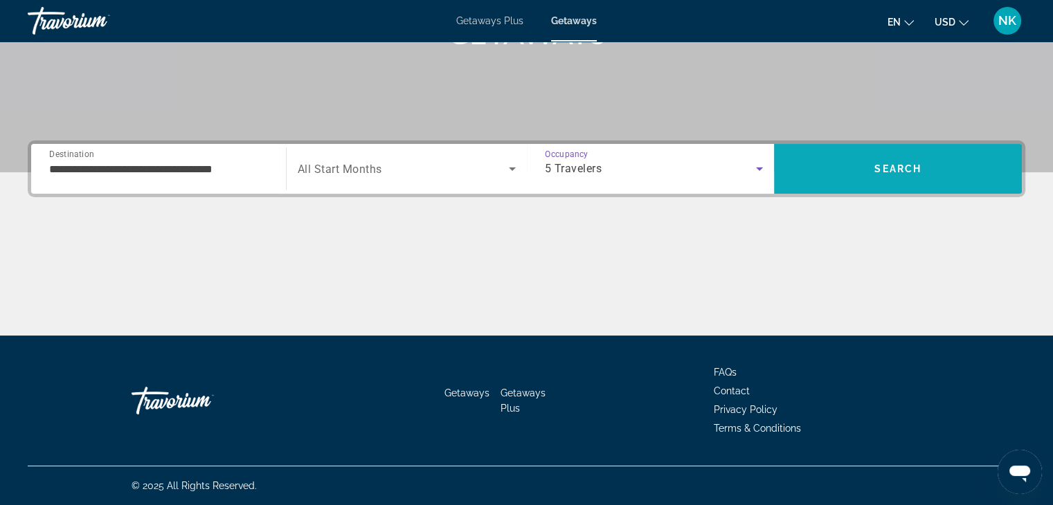
click at [933, 172] on span "Search" at bounding box center [898, 168] width 248 height 33
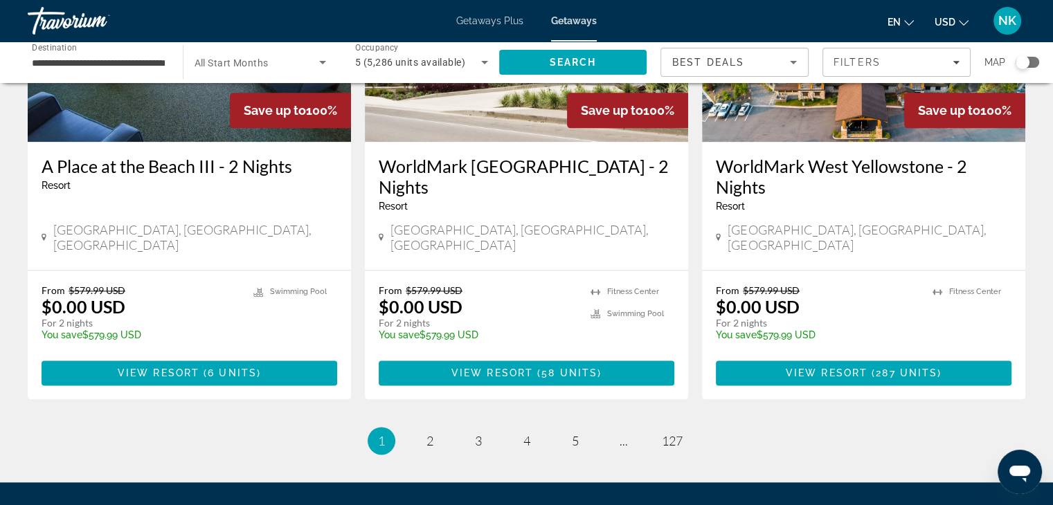
scroll to position [1756, 0]
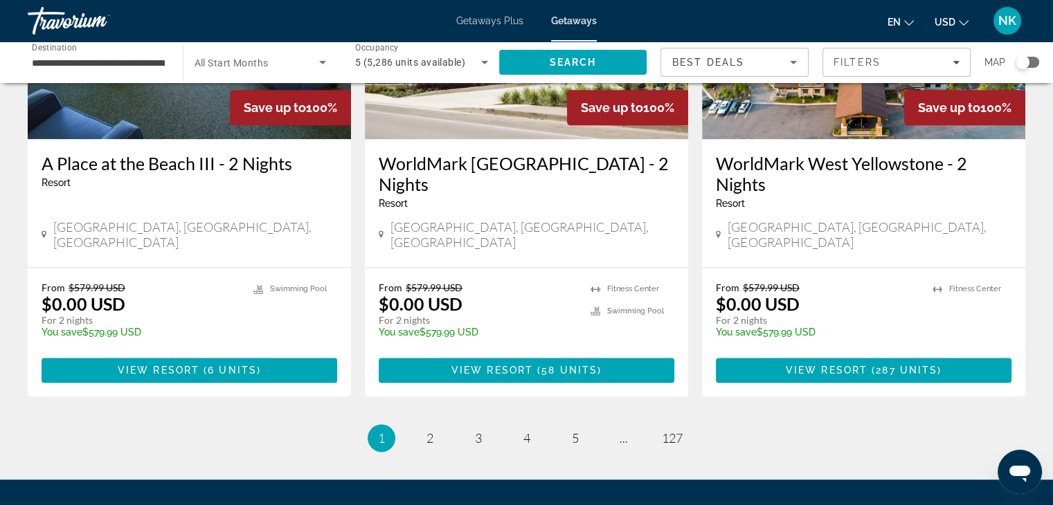
click at [413, 424] on ul "1 / 127 You're on page 1 page 2 page 3 page 4 page 5 page ... page 127" at bounding box center [527, 438] width 998 height 28
click at [434, 426] on link "page 2" at bounding box center [429, 438] width 24 height 24
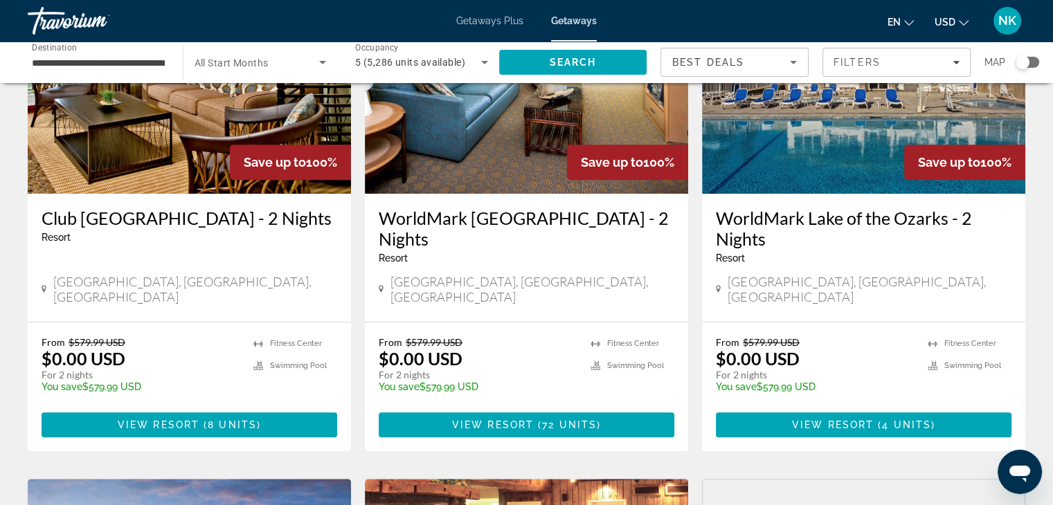
scroll to position [672, 0]
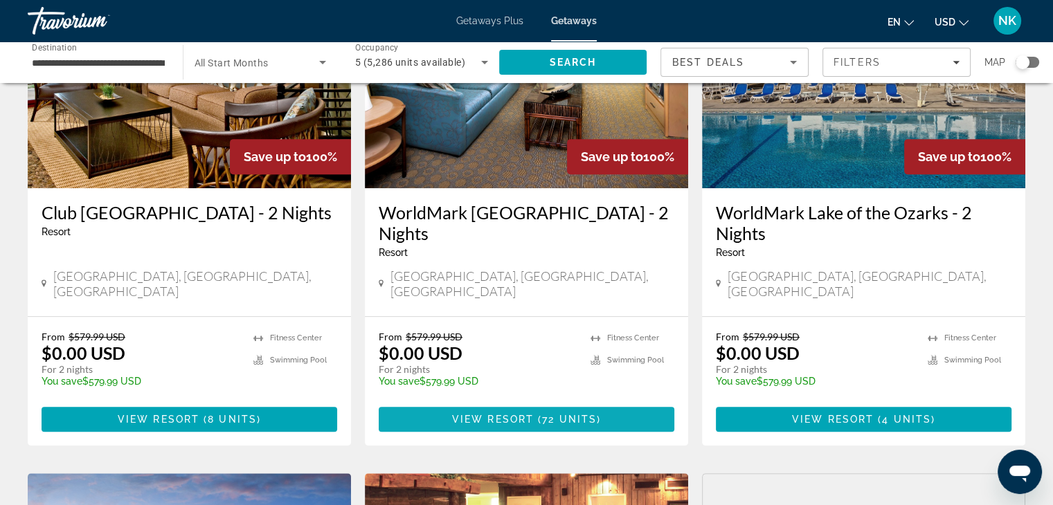
click at [620, 403] on span "Main content" at bounding box center [527, 419] width 296 height 33
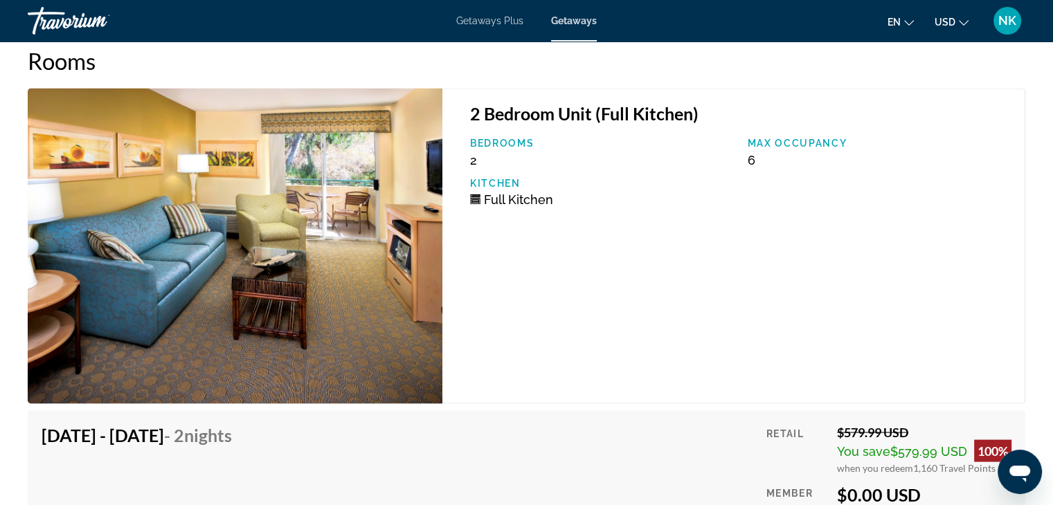
scroll to position [2683, 0]
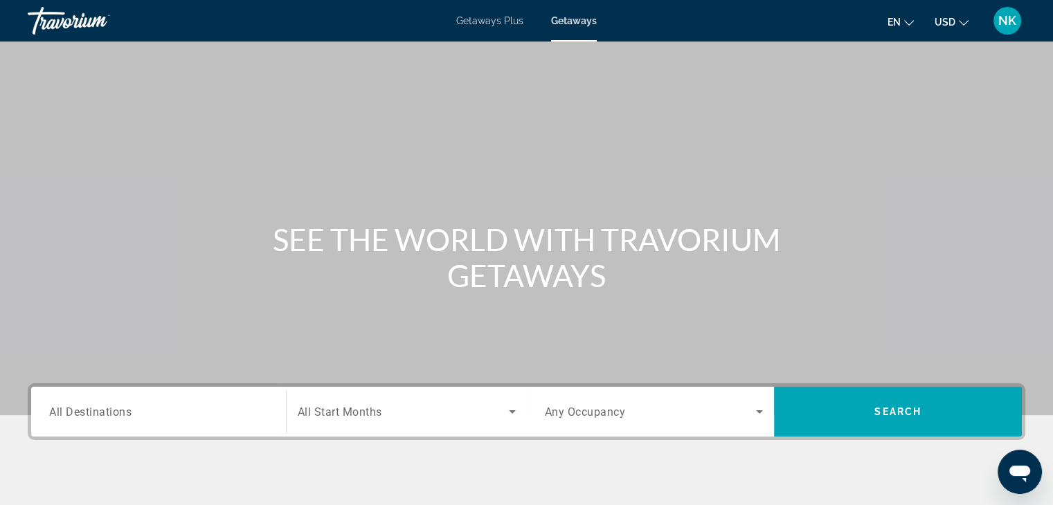
click at [125, 409] on span "All Destinations" at bounding box center [90, 411] width 82 height 13
click at [125, 409] on input "Destination All Destinations" at bounding box center [158, 412] width 219 height 17
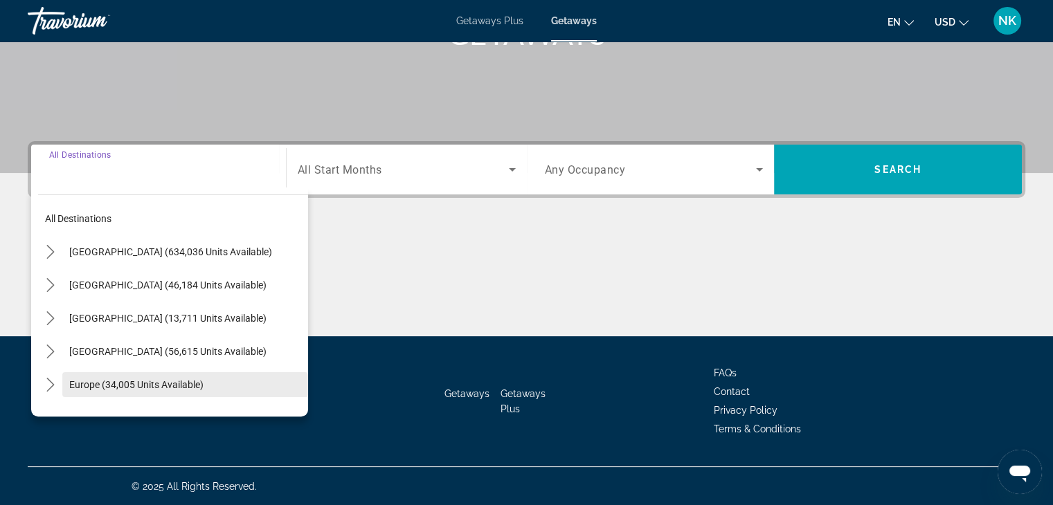
scroll to position [243, 0]
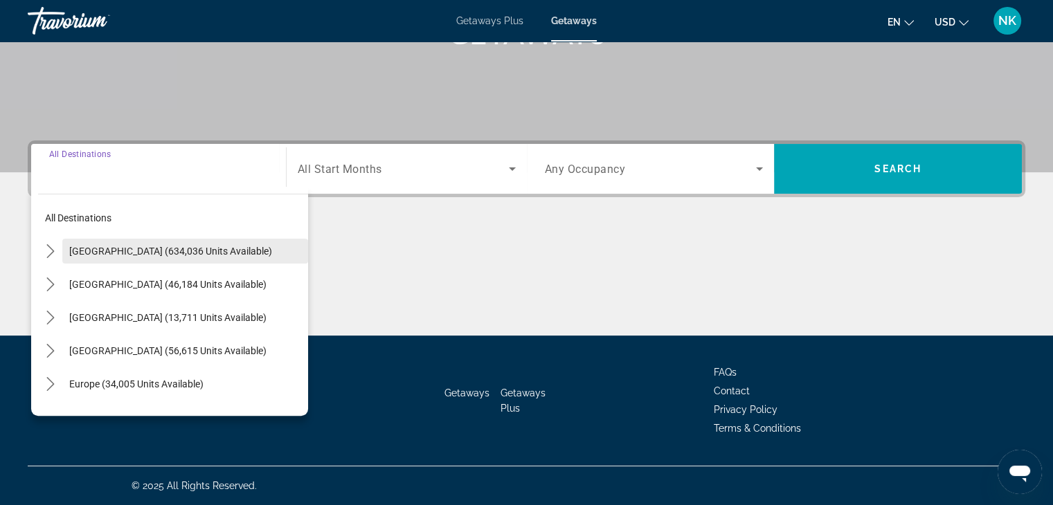
click at [141, 261] on span "Select destination: United States (634,036 units available)" at bounding box center [185, 251] width 246 height 33
type input "**********"
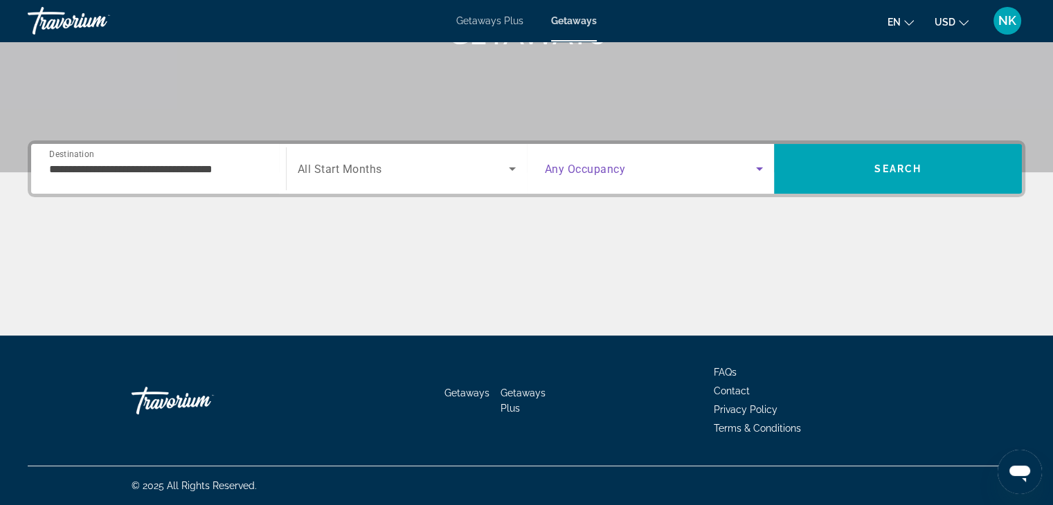
click at [670, 176] on span "Search widget" at bounding box center [651, 169] width 212 height 17
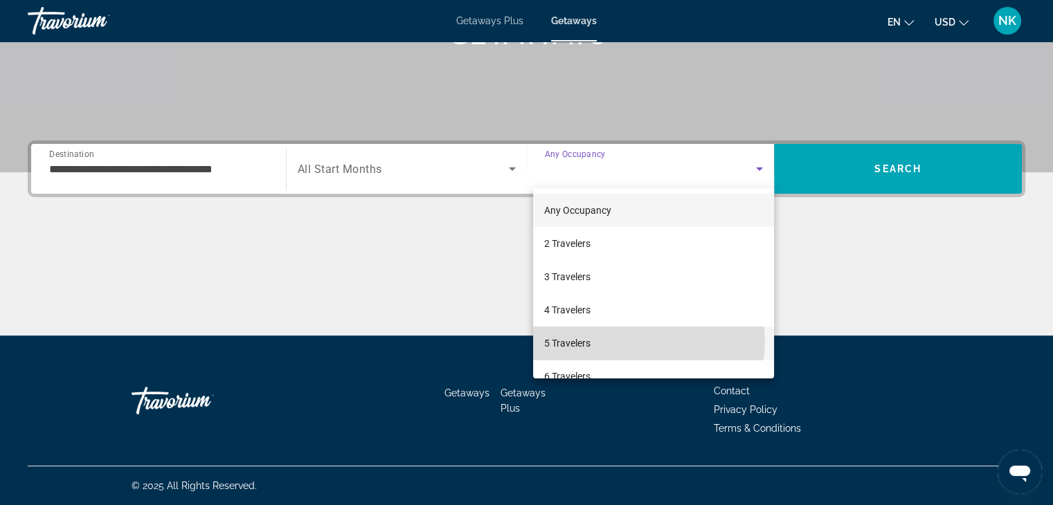
click at [640, 341] on mat-option "5 Travelers" at bounding box center [653, 343] width 241 height 33
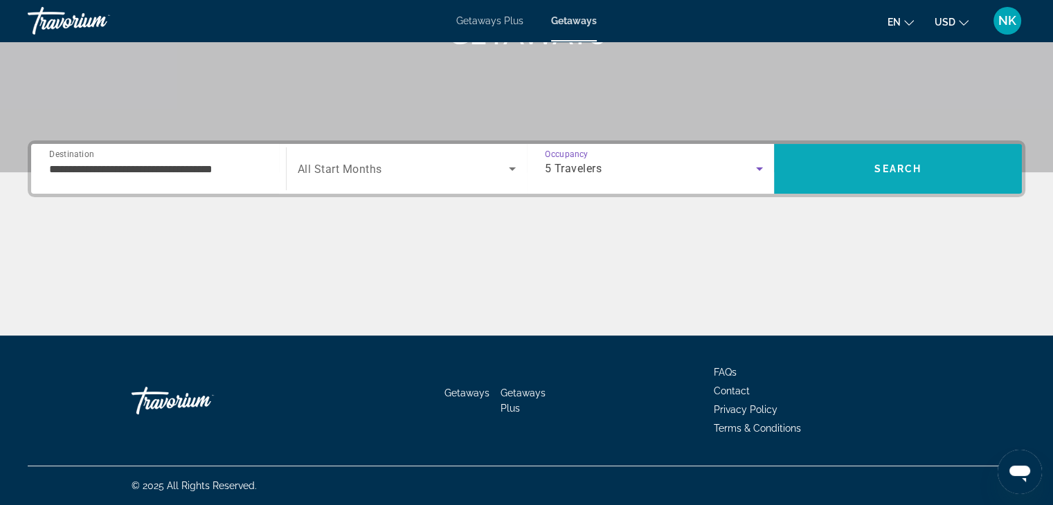
click at [916, 174] on span "Search" at bounding box center [897, 168] width 47 height 11
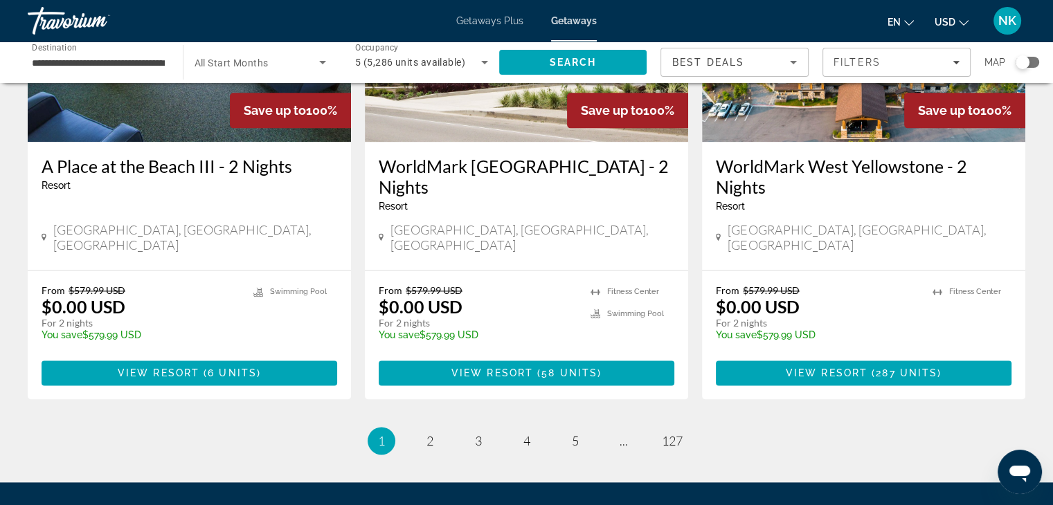
scroll to position [1818, 0]
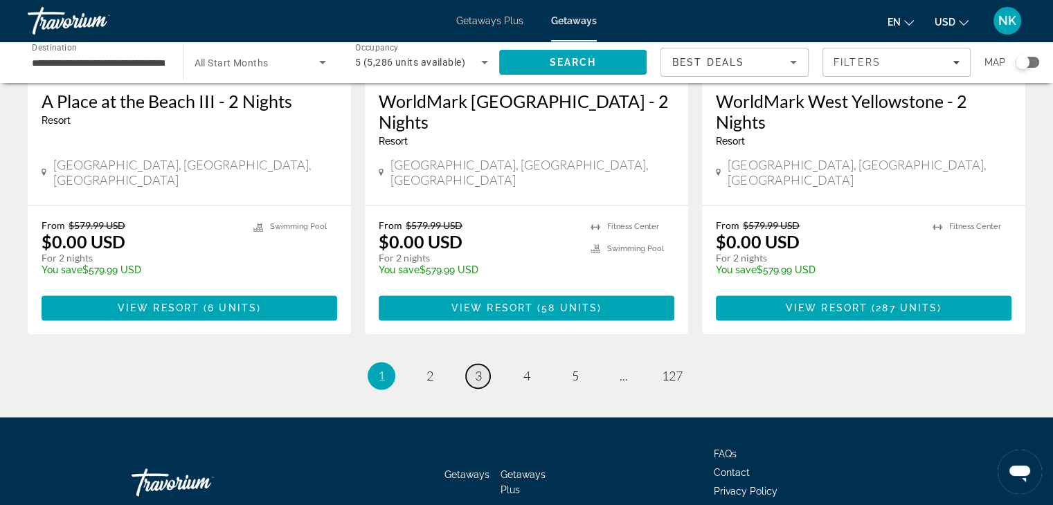
click at [480, 368] on span "3" at bounding box center [478, 375] width 7 height 15
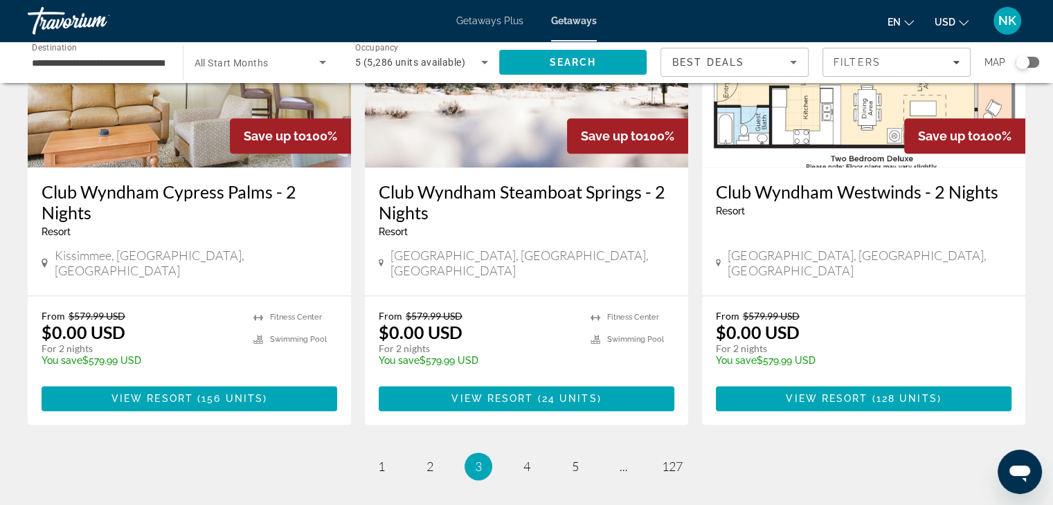
scroll to position [1709, 0]
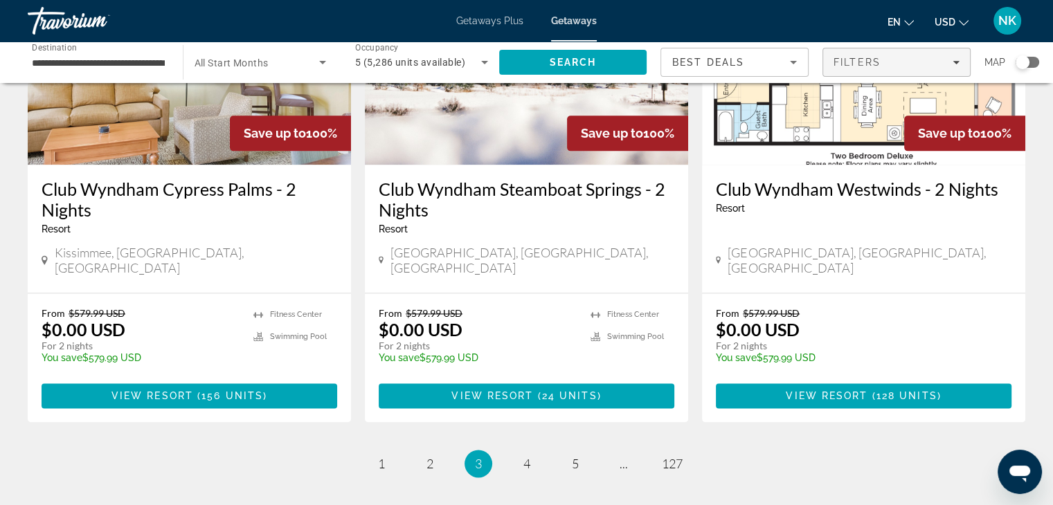
click at [948, 56] on span "Filters" at bounding box center [896, 62] width 147 height 33
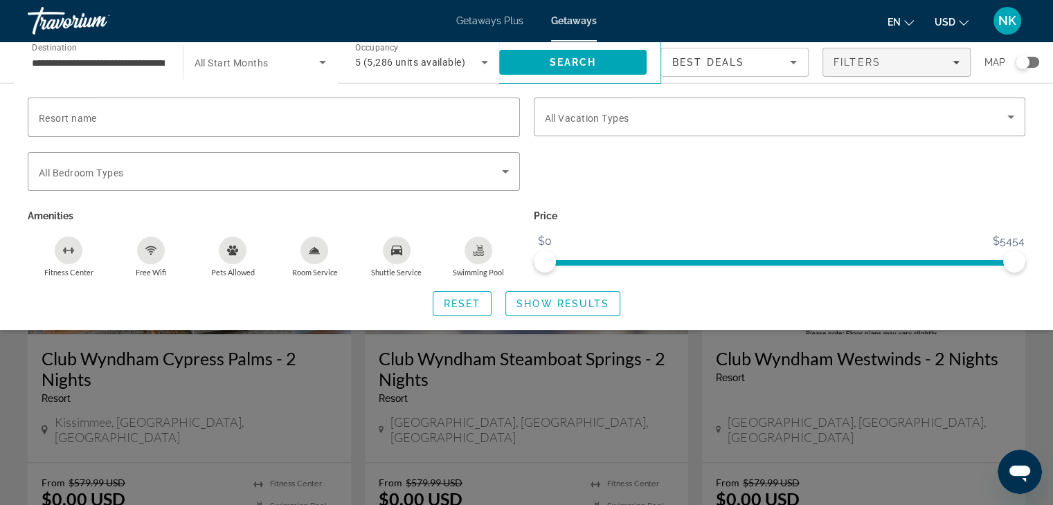
scroll to position [1515, 0]
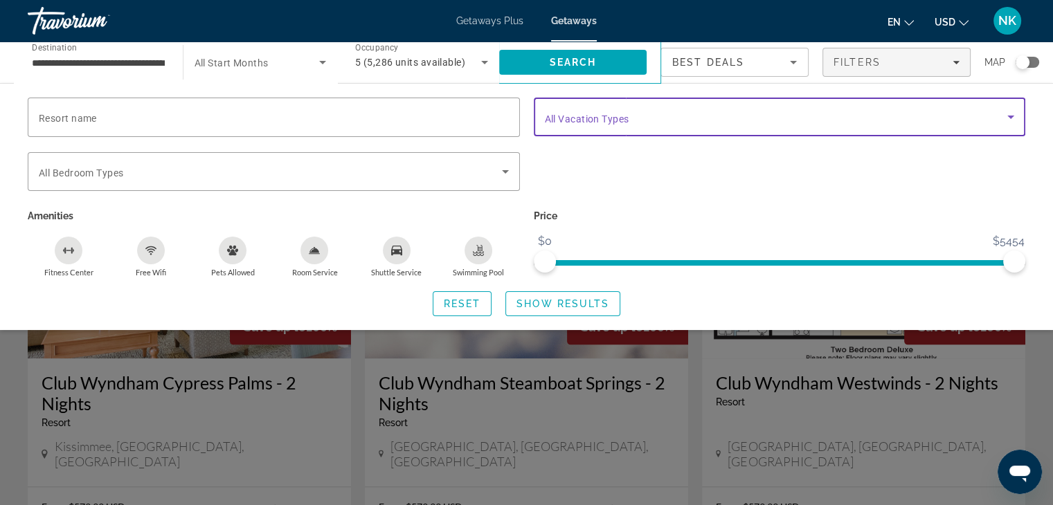
click at [747, 118] on span "Search widget" at bounding box center [776, 117] width 463 height 17
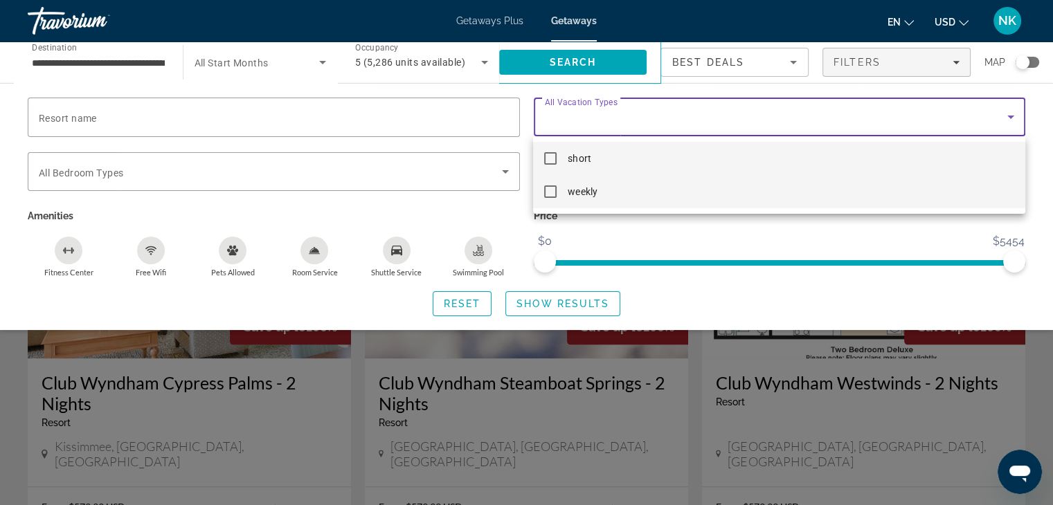
click at [546, 186] on mat-pseudo-checkbox at bounding box center [550, 192] width 12 height 12
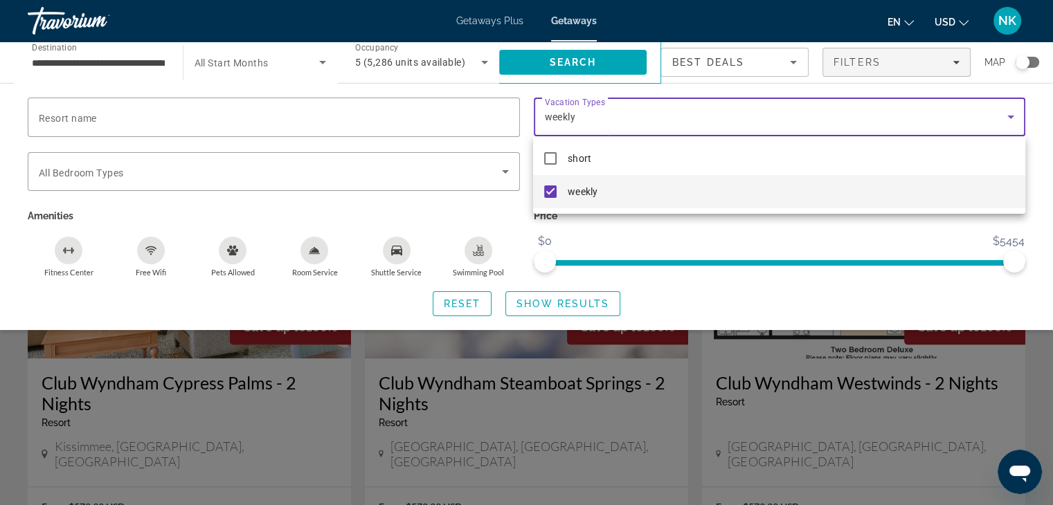
click at [1027, 265] on div at bounding box center [526, 252] width 1053 height 505
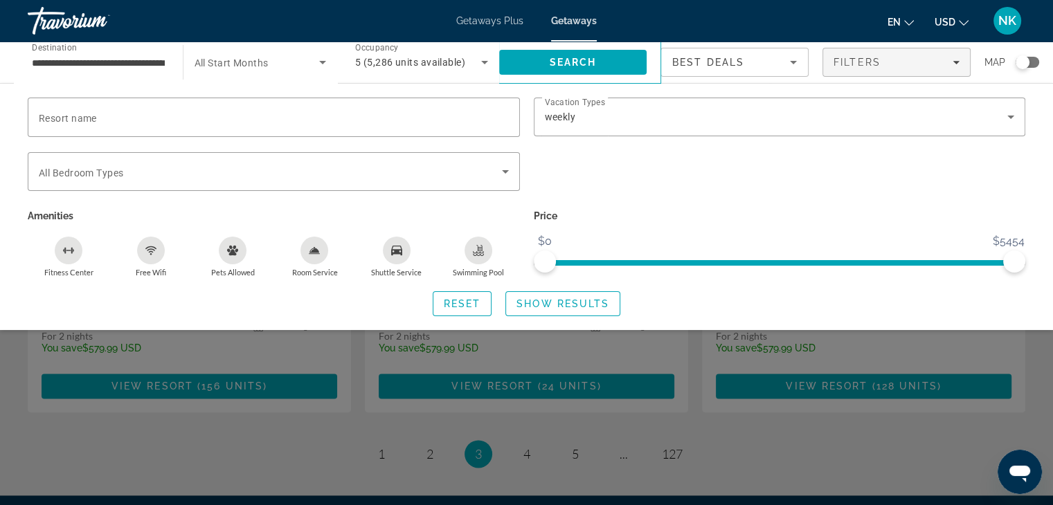
scroll to position [1722, 0]
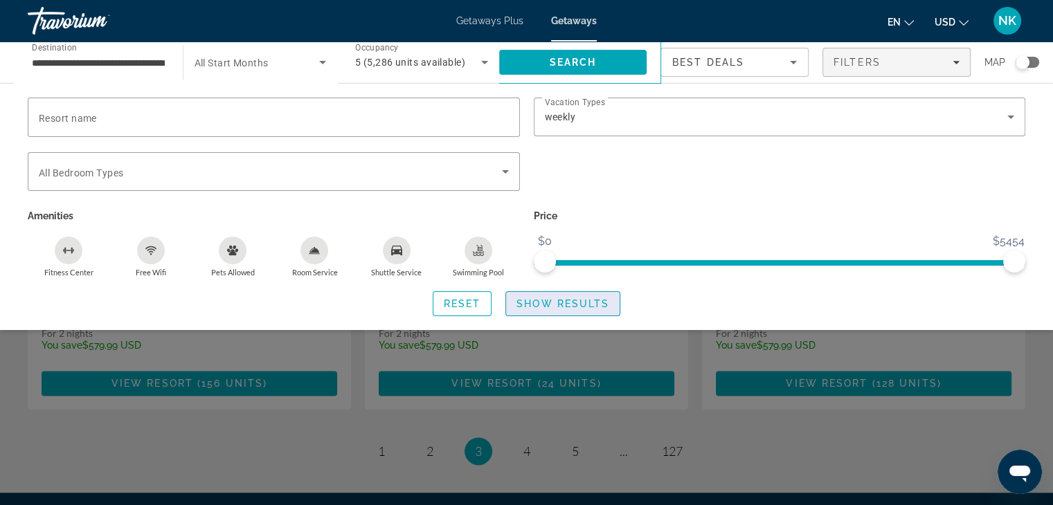
click at [579, 296] on span "Search widget" at bounding box center [563, 303] width 114 height 33
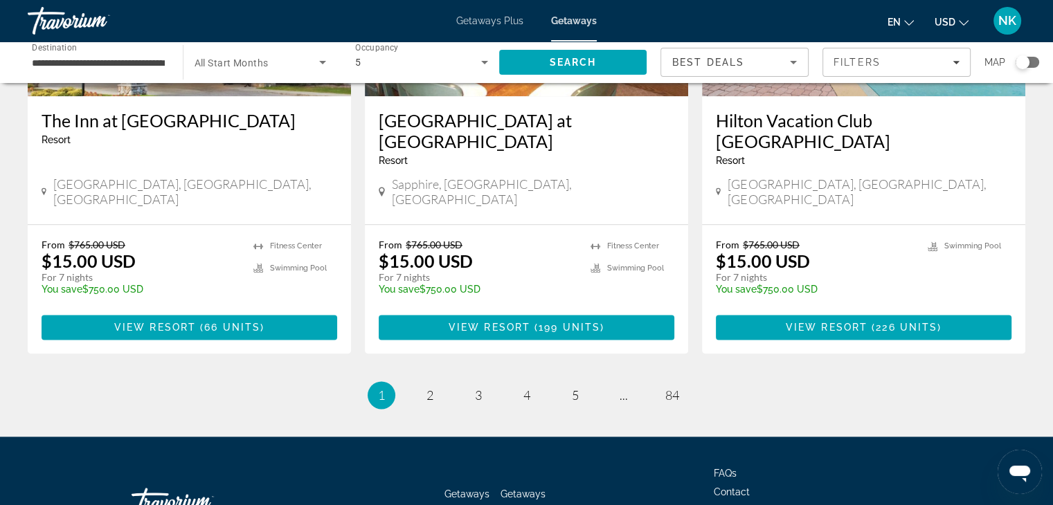
scroll to position [1754, 0]
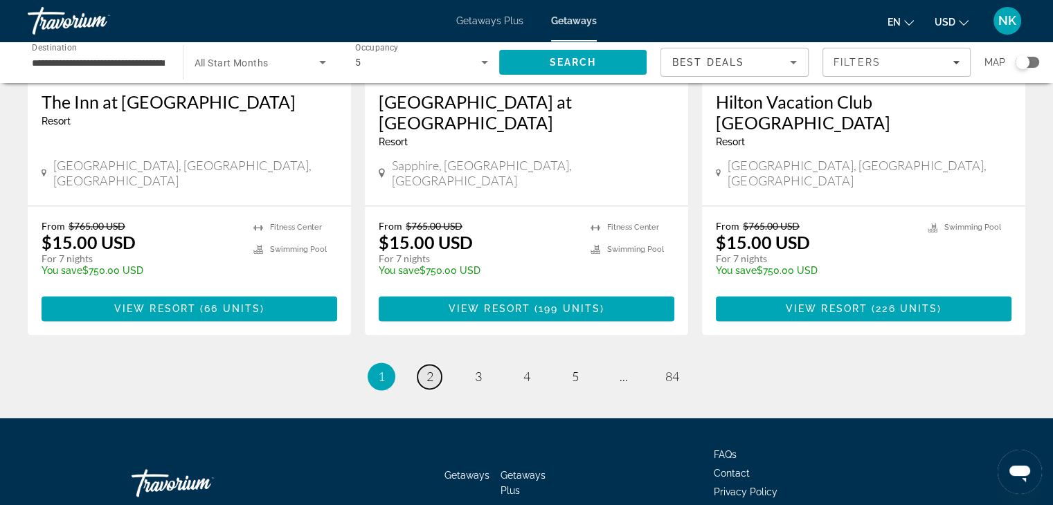
click at [426, 369] on span "2" at bounding box center [429, 376] width 7 height 15
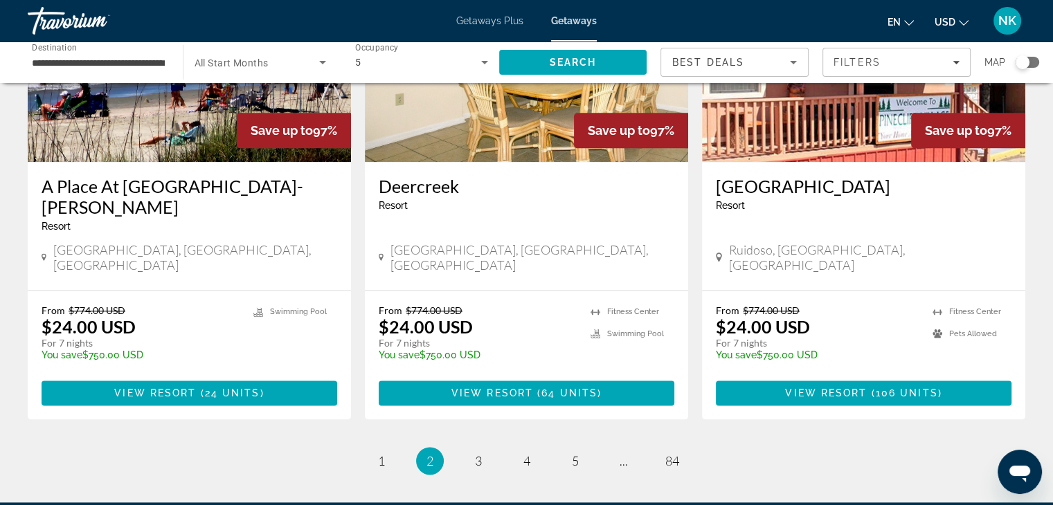
scroll to position [1699, 0]
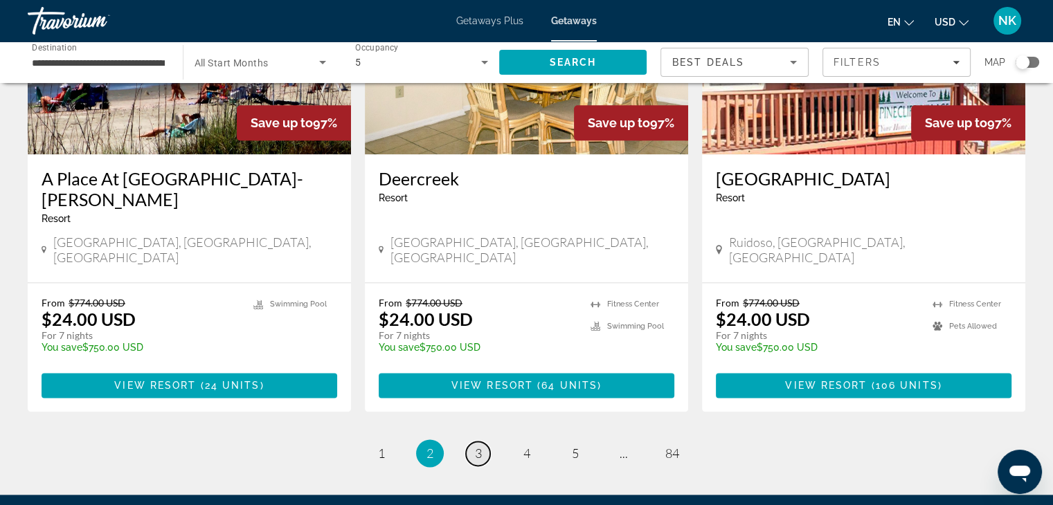
click at [486, 442] on link "page 3" at bounding box center [478, 454] width 24 height 24
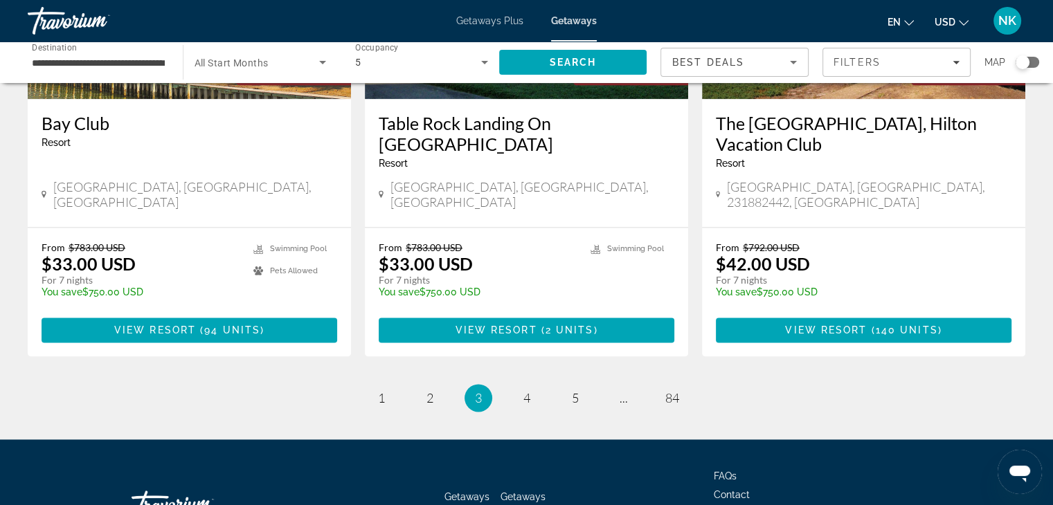
scroll to position [1754, 0]
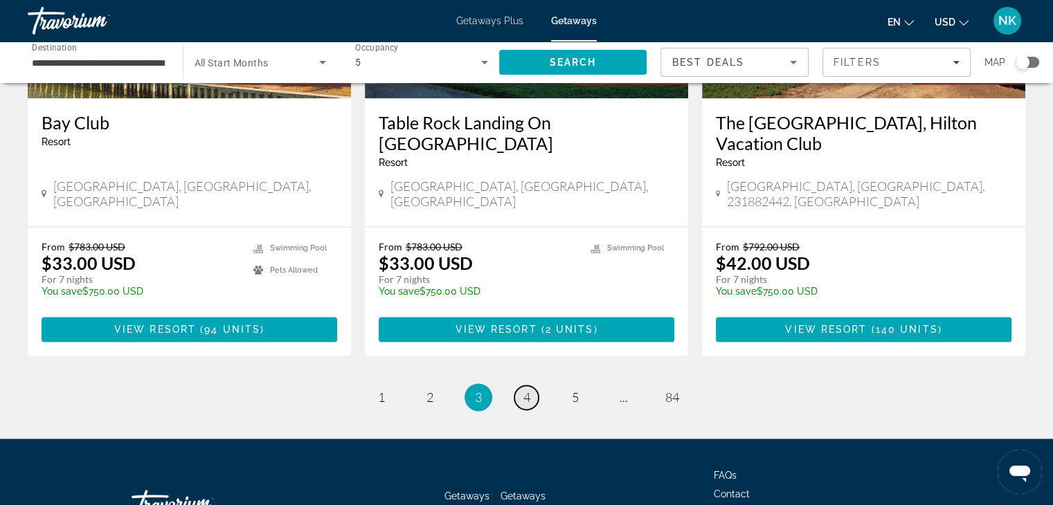
click at [526, 390] on span "4" at bounding box center [526, 397] width 7 height 15
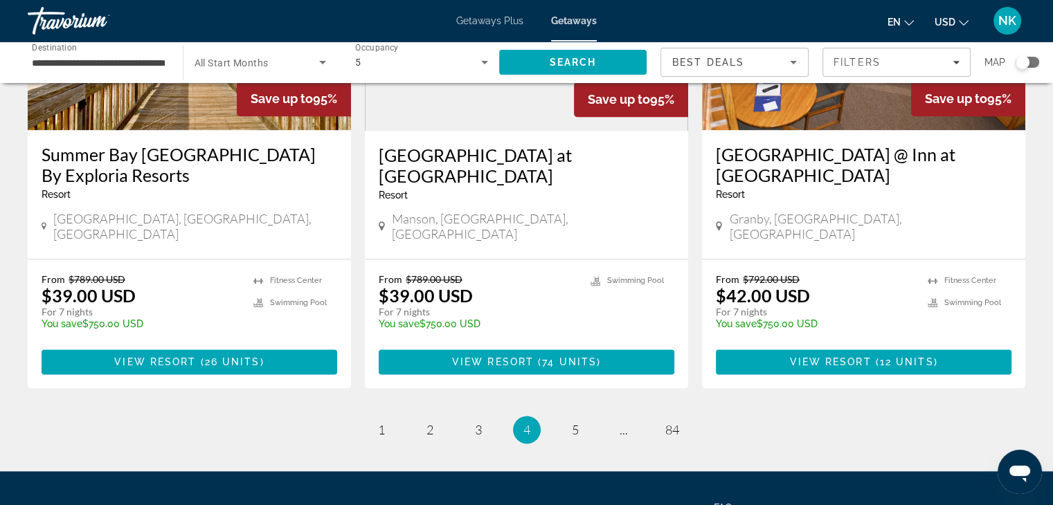
scroll to position [1730, 0]
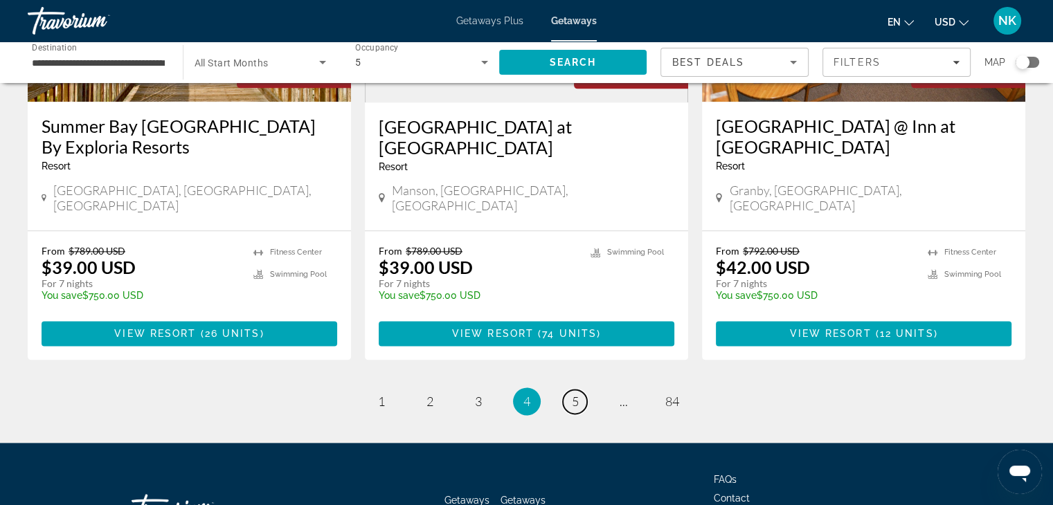
click at [574, 394] on span "5" at bounding box center [575, 401] width 7 height 15
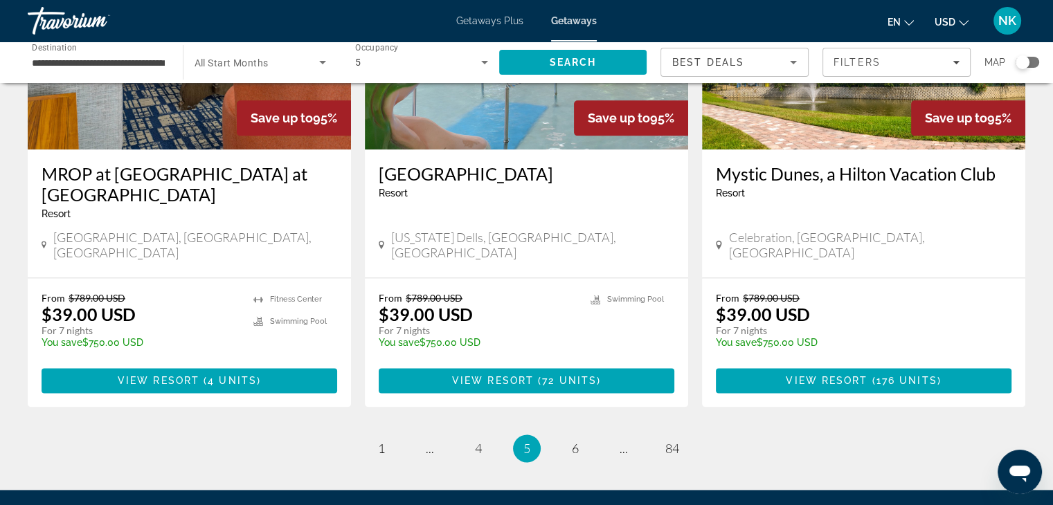
scroll to position [1728, 0]
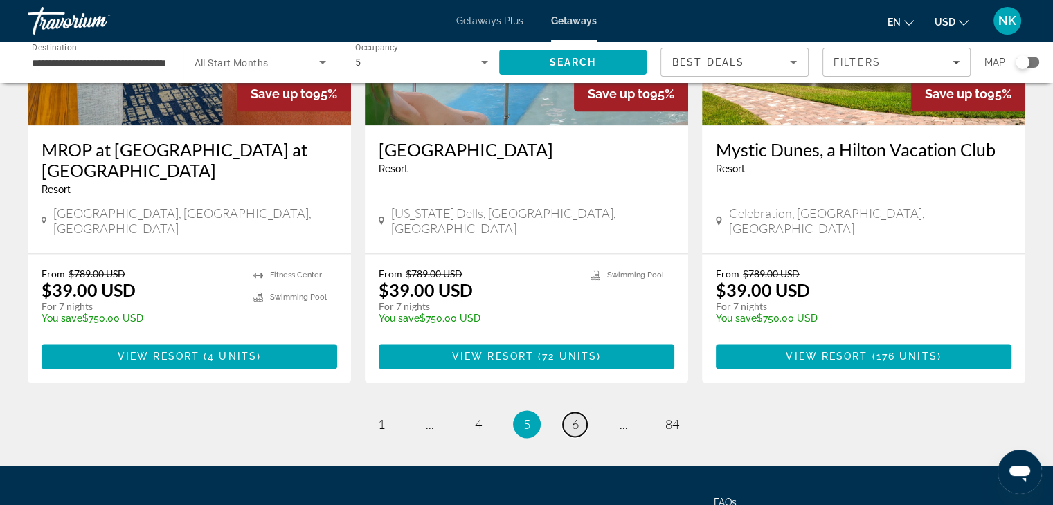
click at [568, 413] on link "page 6" at bounding box center [575, 425] width 24 height 24
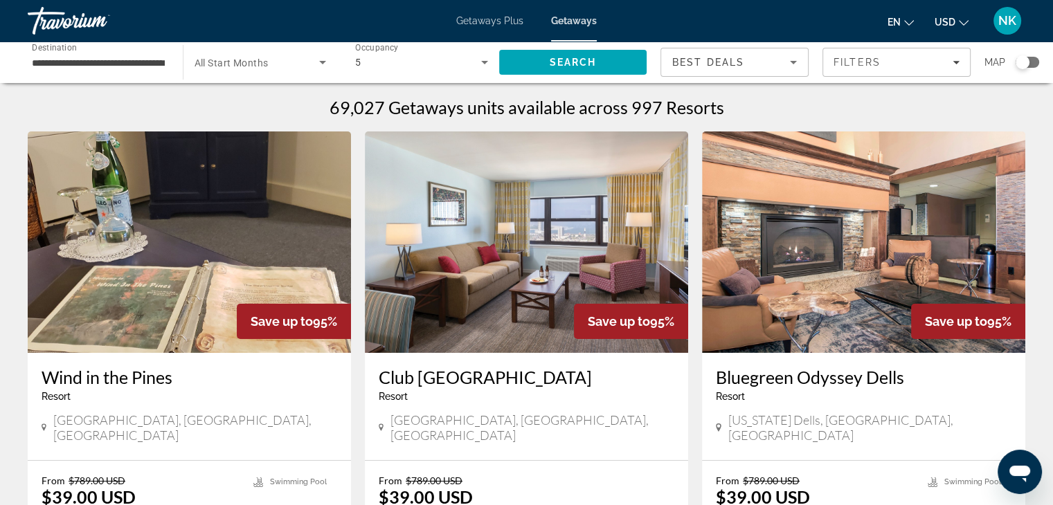
click at [476, 21] on span "Getaways Plus" at bounding box center [489, 20] width 67 height 11
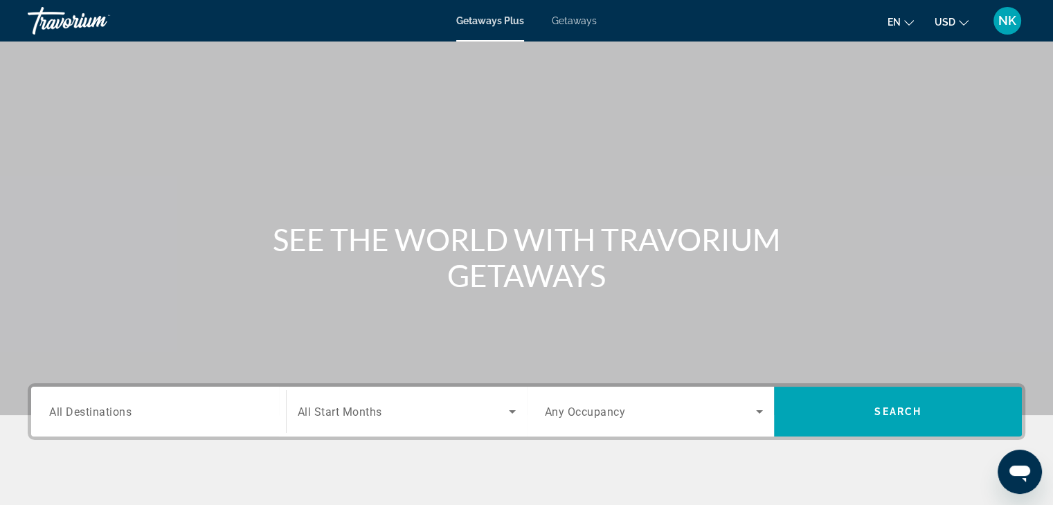
click at [120, 420] on div "Search widget" at bounding box center [158, 412] width 219 height 39
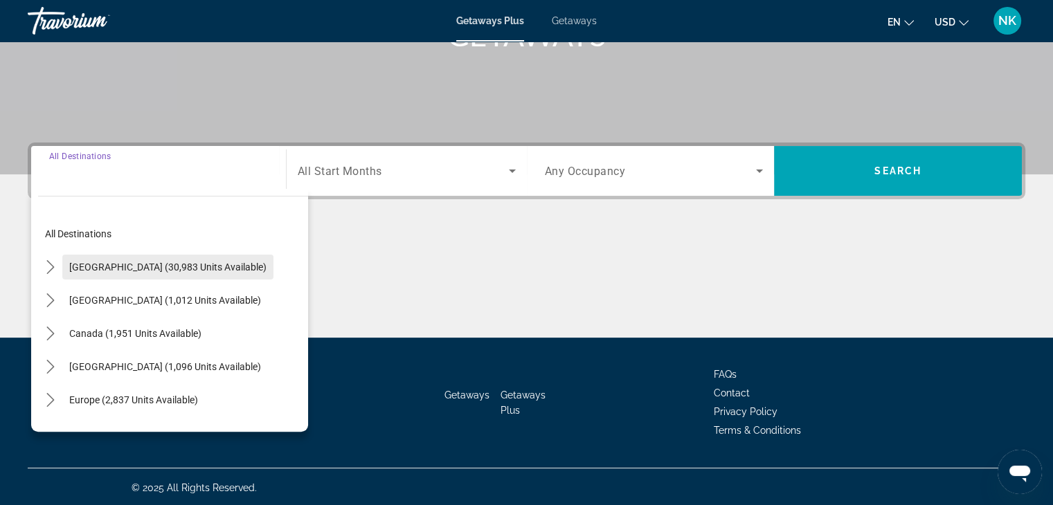
scroll to position [243, 0]
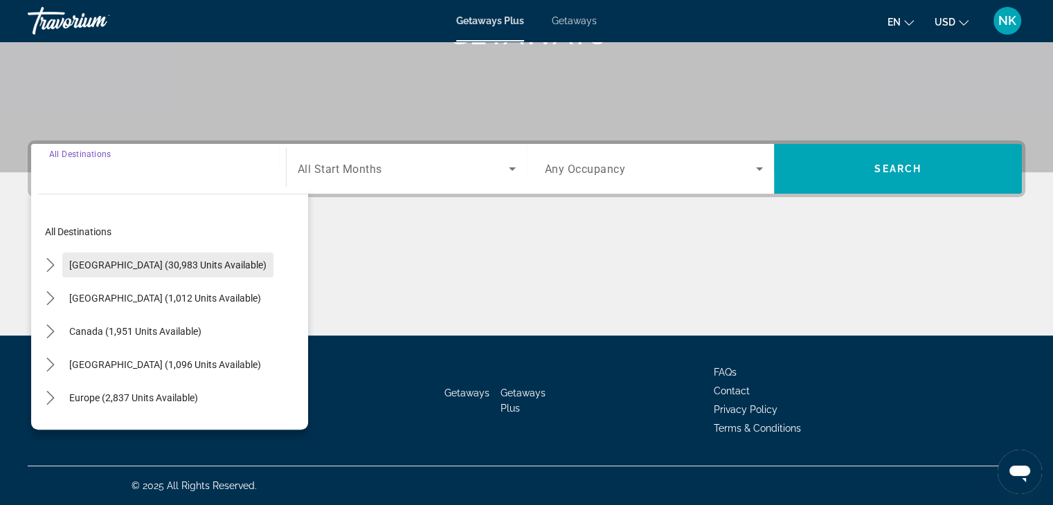
click at [75, 275] on span "Select destination: United States (30,983 units available)" at bounding box center [167, 265] width 211 height 33
type input "**********"
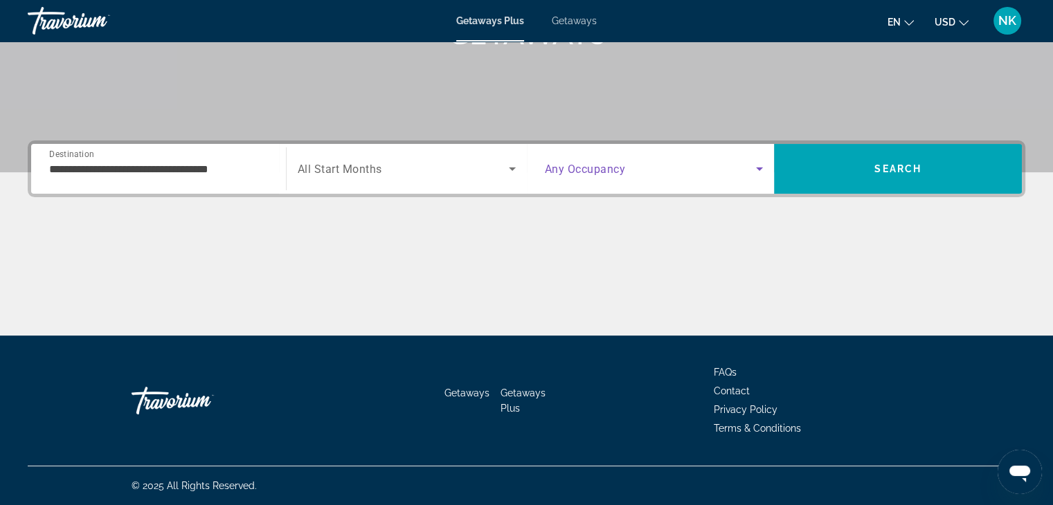
click at [744, 177] on span "Search widget" at bounding box center [651, 169] width 212 height 17
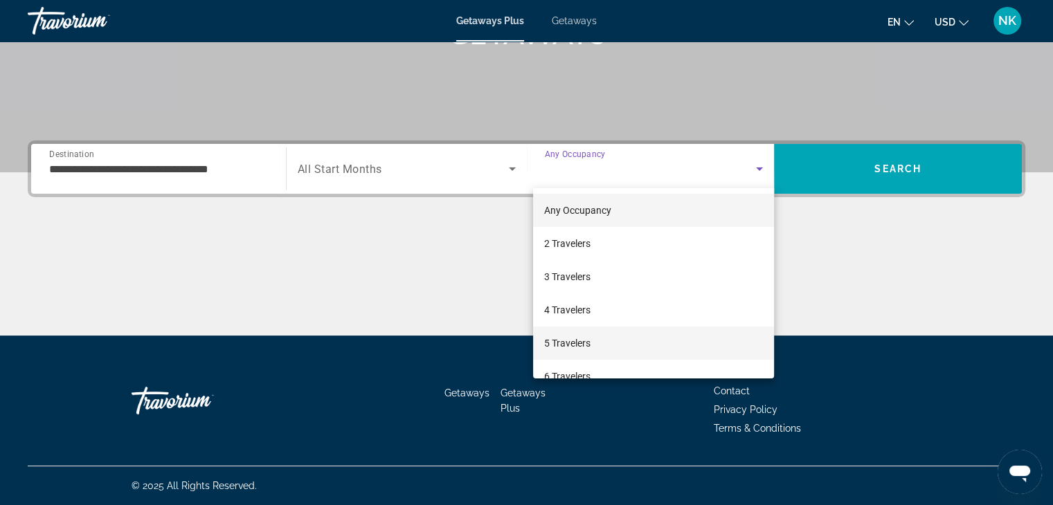
click at [636, 345] on mat-option "5 Travelers" at bounding box center [653, 343] width 241 height 33
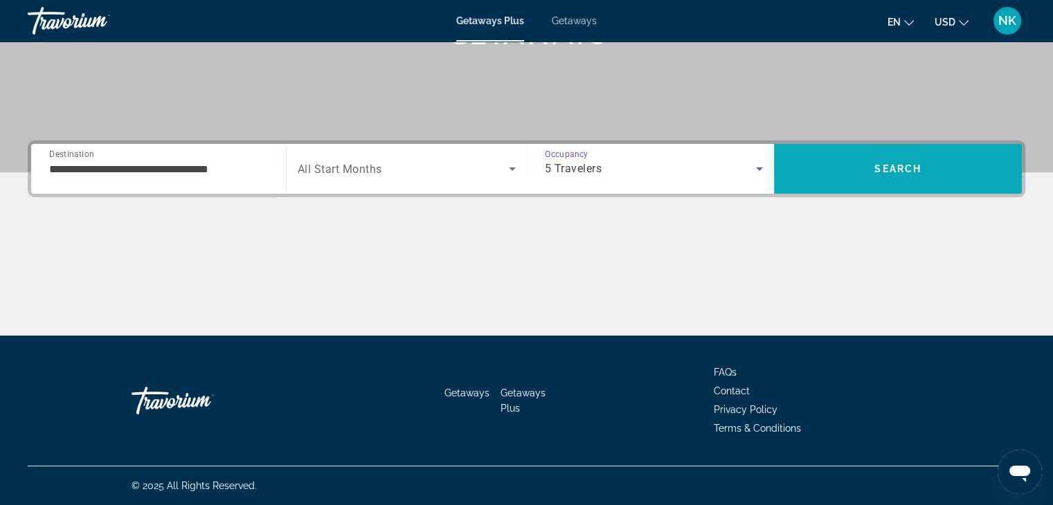
click at [908, 178] on span "Search" at bounding box center [898, 168] width 248 height 33
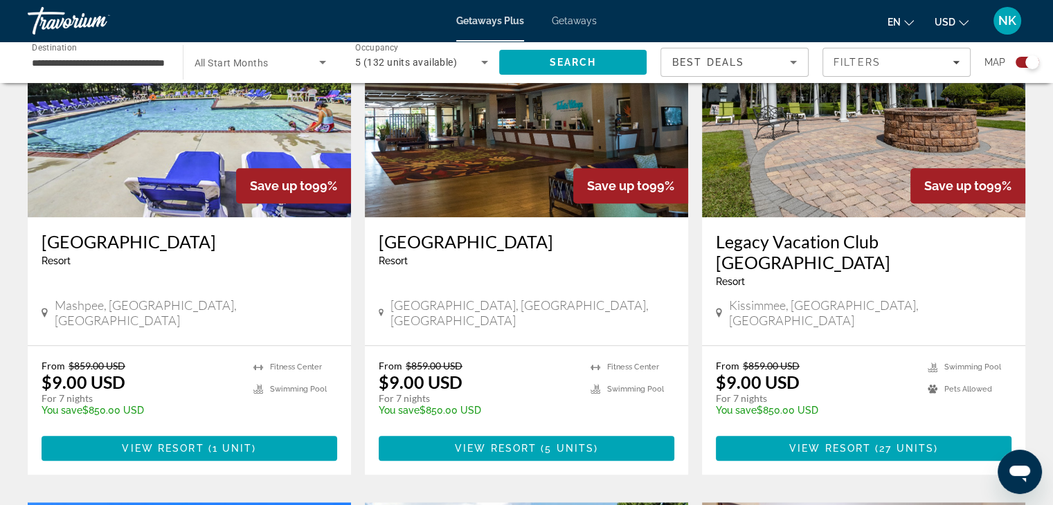
scroll to position [1096, 0]
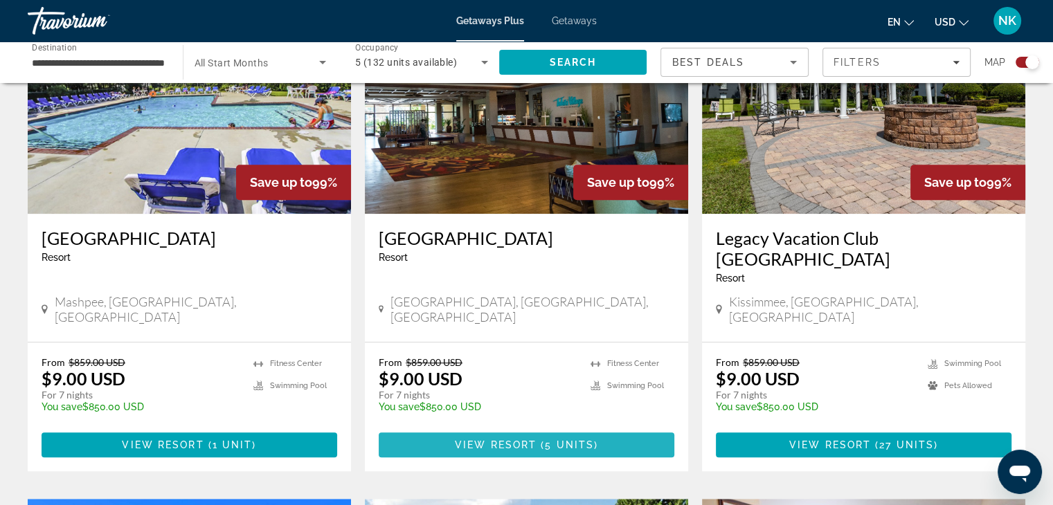
click at [566, 440] on span "5 units" at bounding box center [569, 445] width 49 height 11
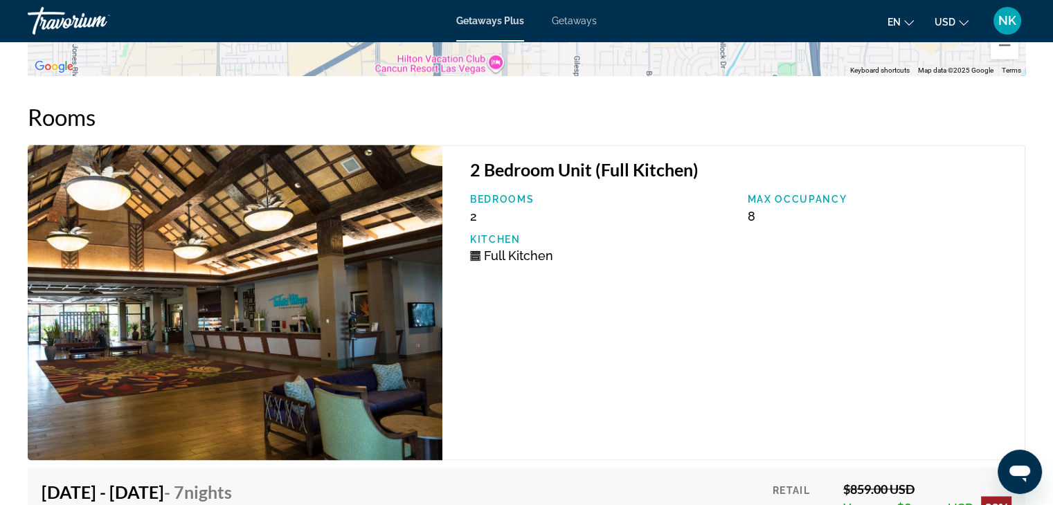
scroll to position [2355, 0]
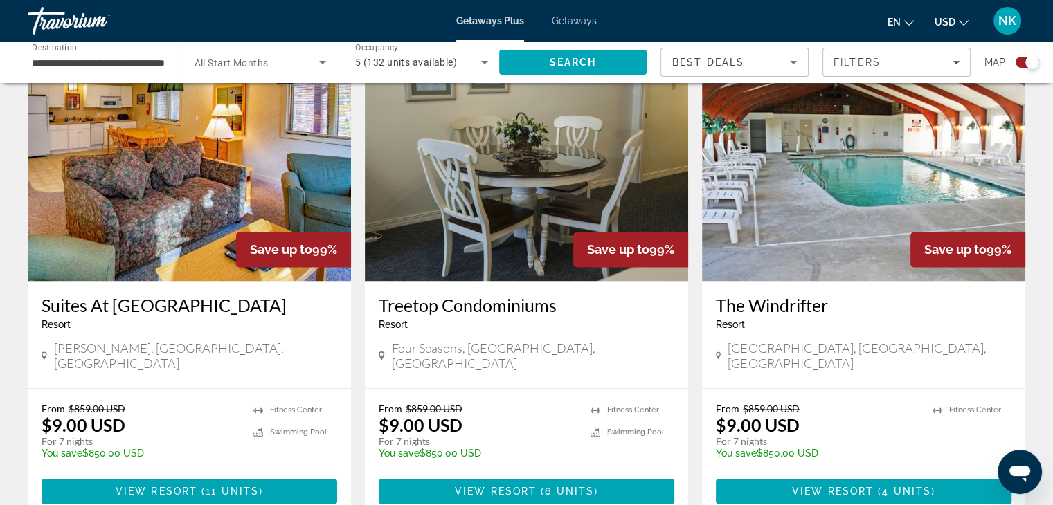
scroll to position [2024, 0]
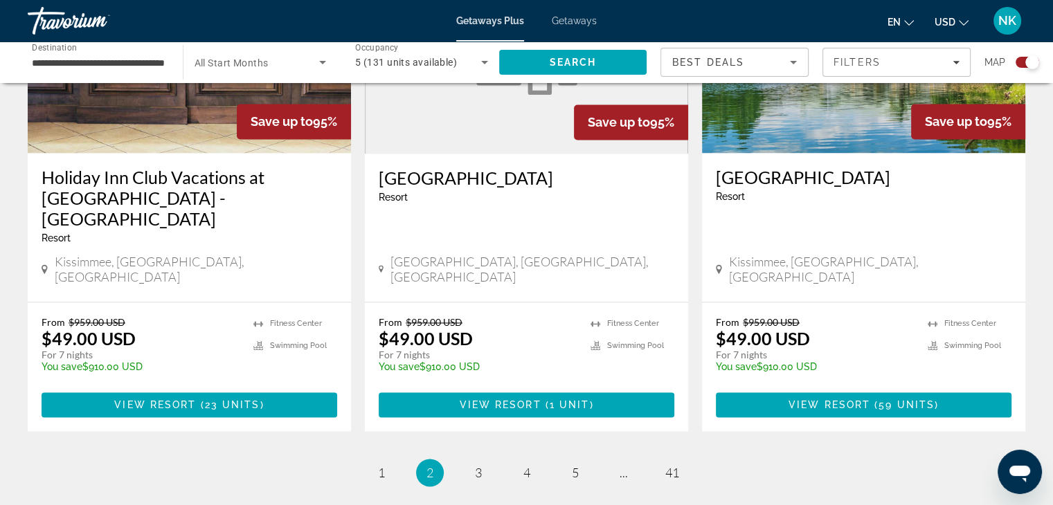
scroll to position [2184, 0]
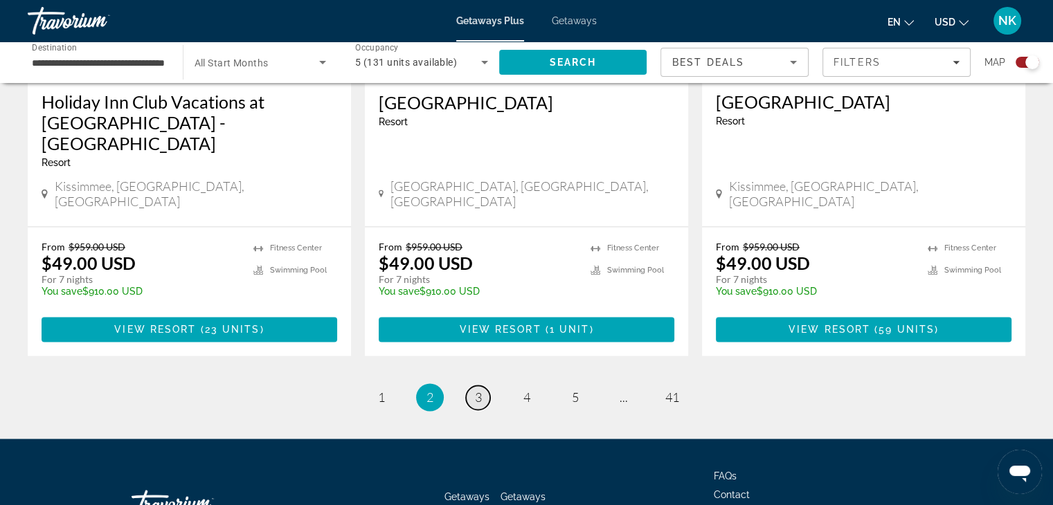
click at [470, 386] on link "page 3" at bounding box center [478, 398] width 24 height 24
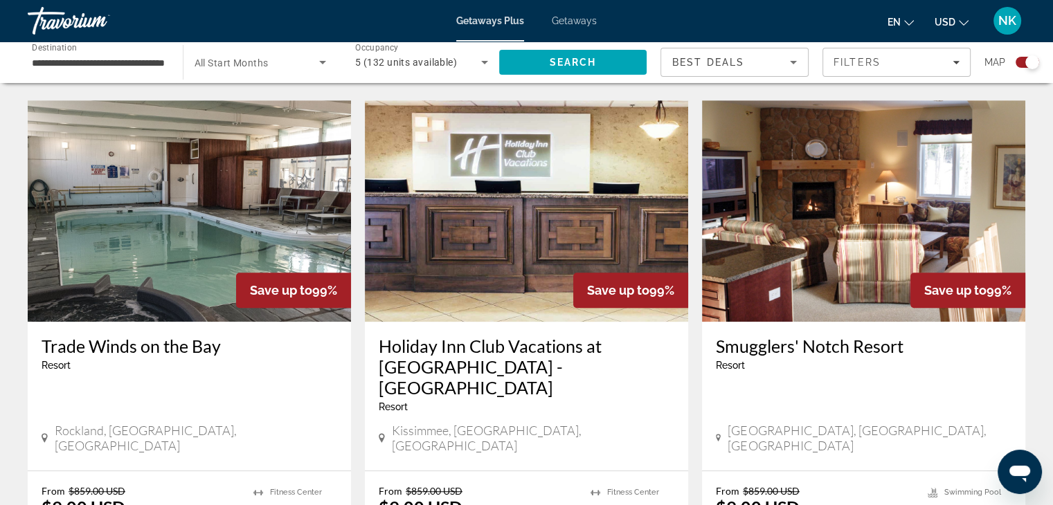
scroll to position [1018, 0]
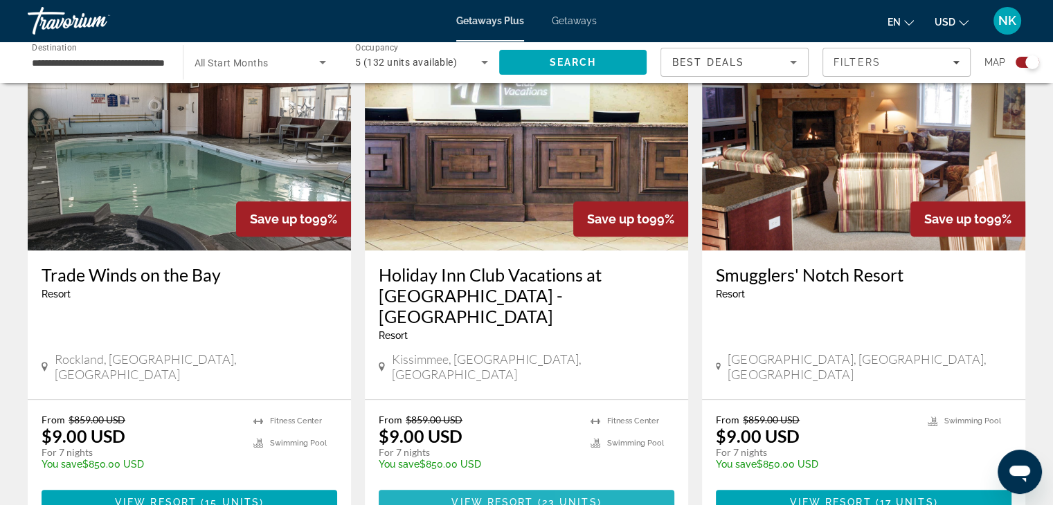
click at [606, 486] on span "Main content" at bounding box center [527, 502] width 296 height 33
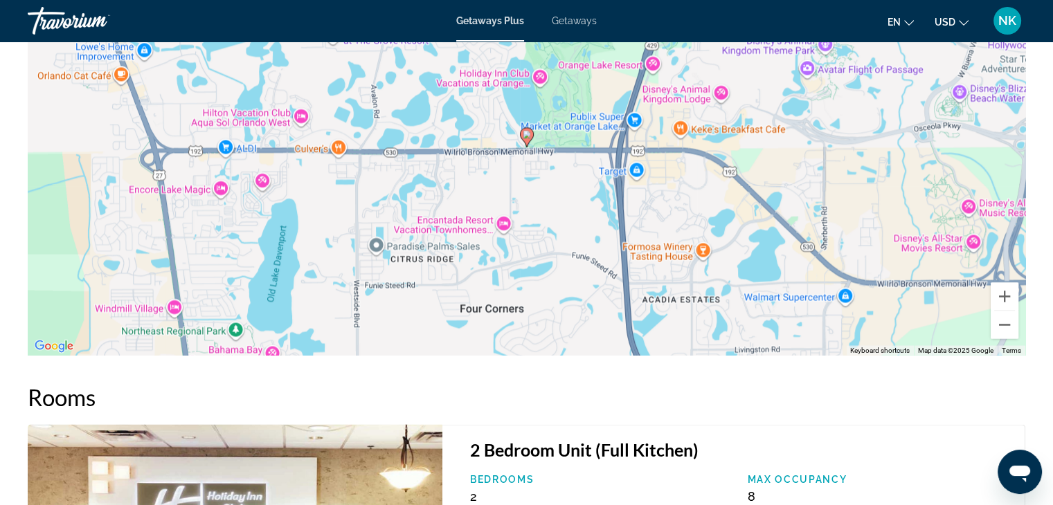
scroll to position [2352, 0]
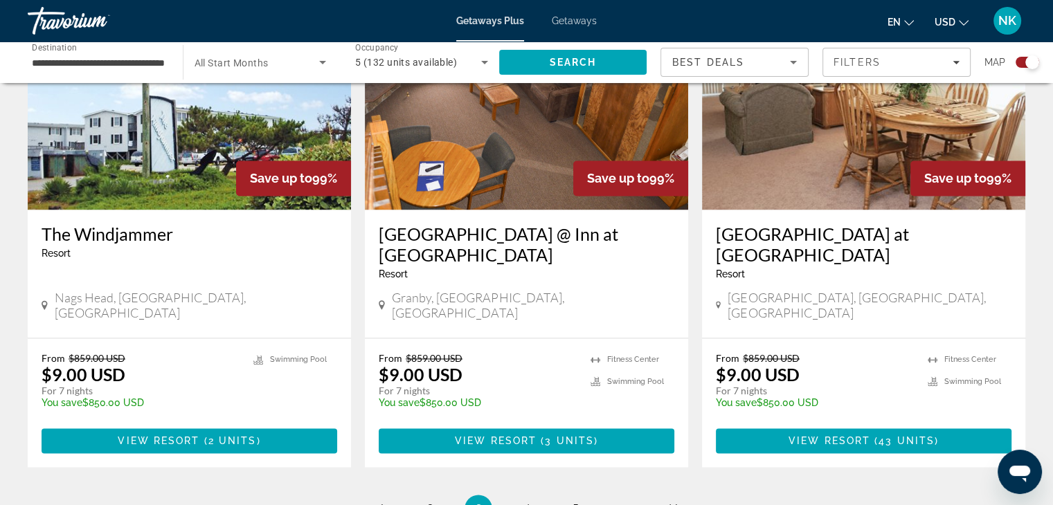
scroll to position [2102, 0]
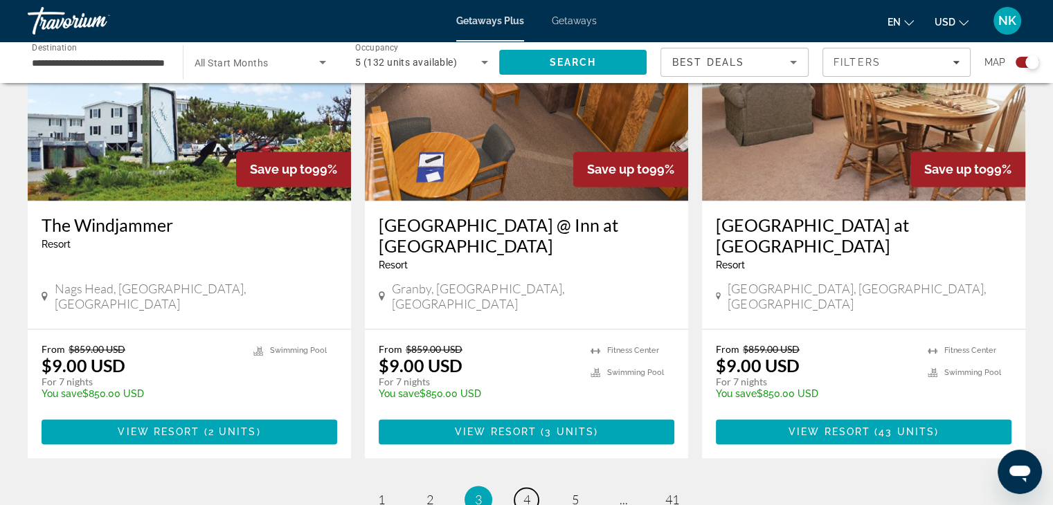
click at [537, 488] on link "page 4" at bounding box center [526, 500] width 24 height 24
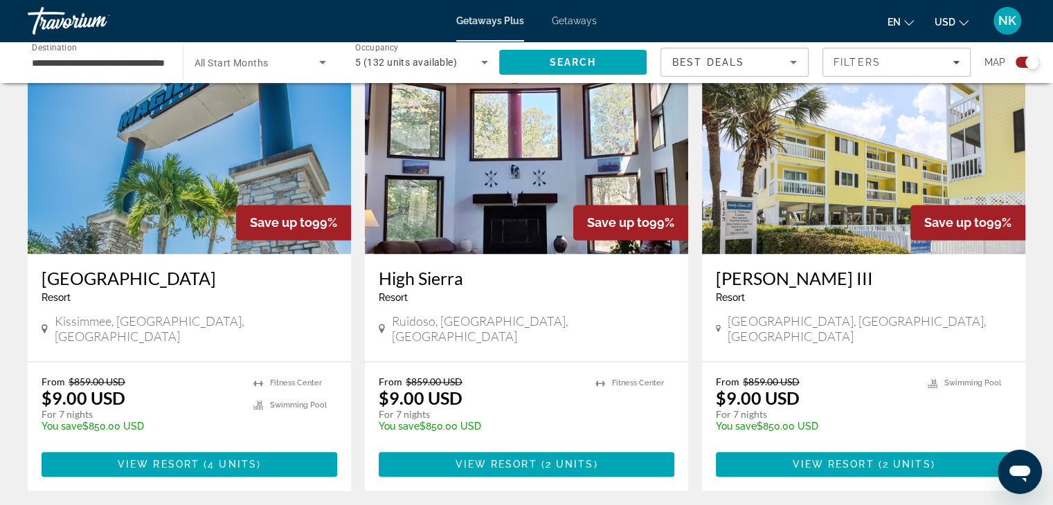
scroll to position [2204, 0]
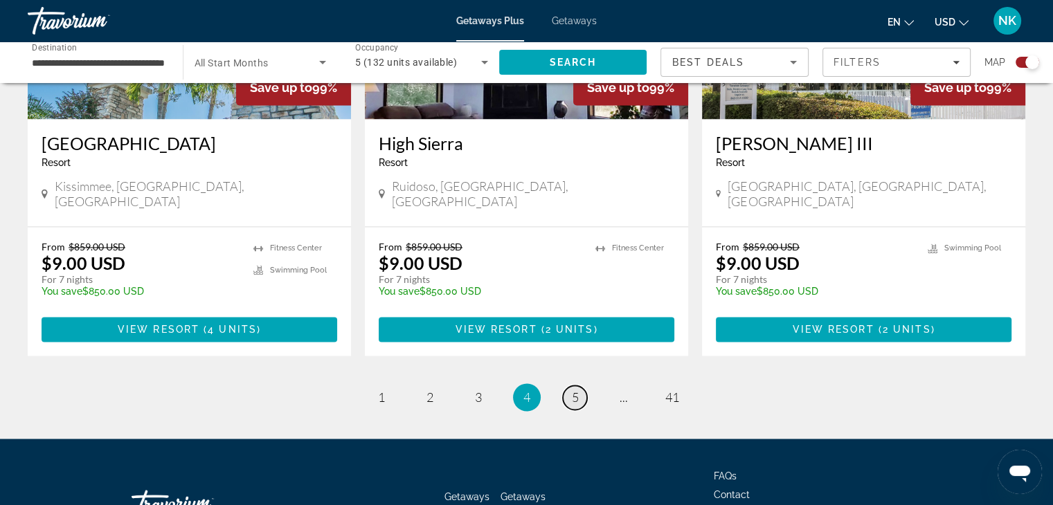
click at [573, 390] on span "5" at bounding box center [575, 397] width 7 height 15
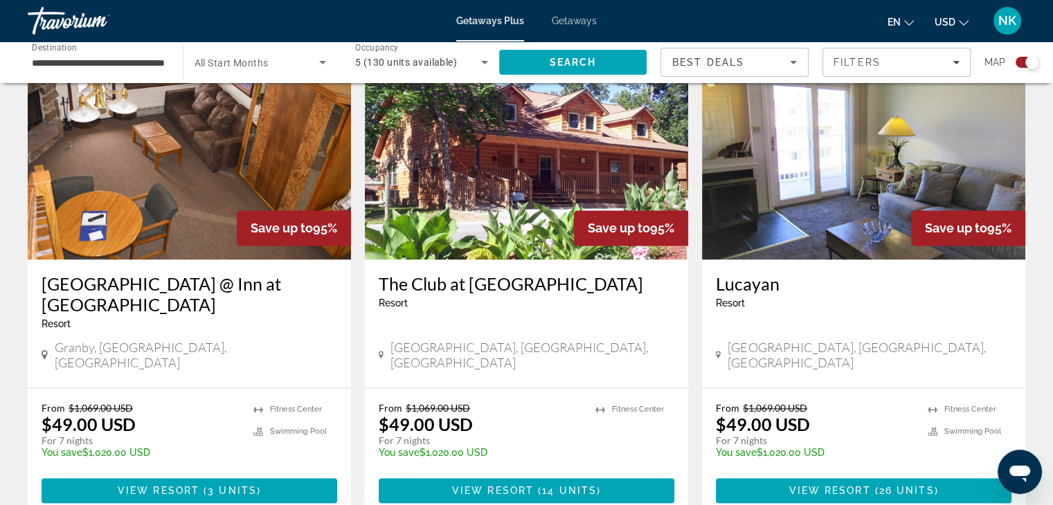
scroll to position [2046, 0]
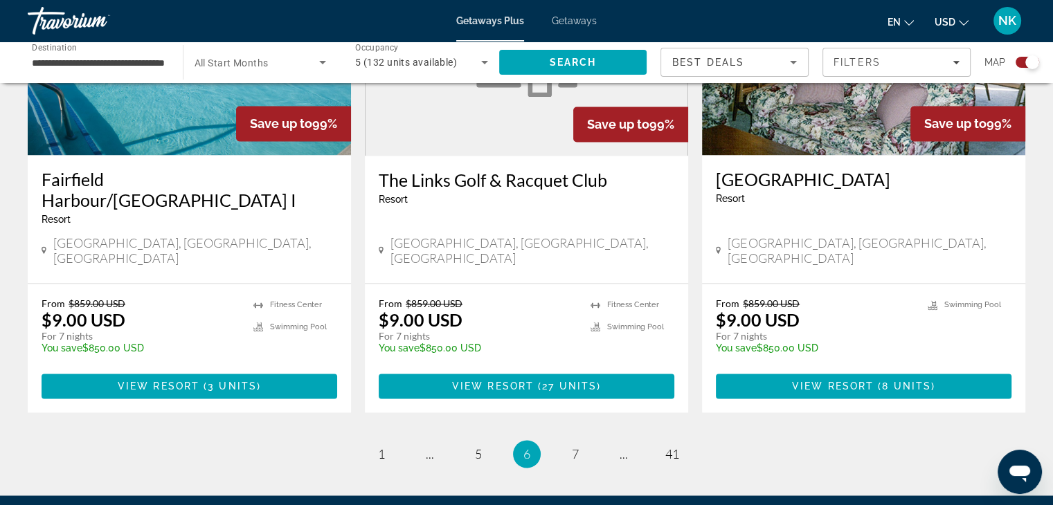
scroll to position [2150, 0]
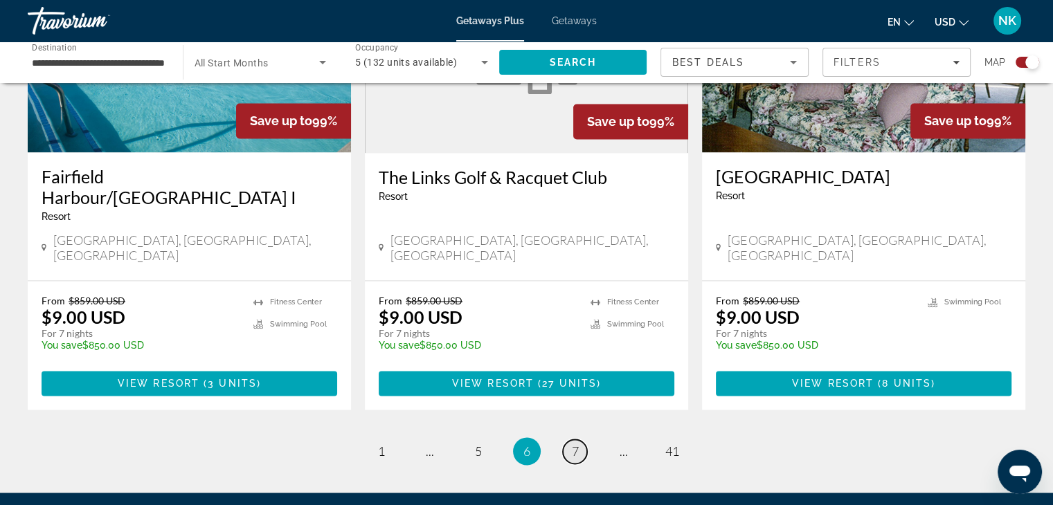
click at [573, 444] on span "7" at bounding box center [575, 451] width 7 height 15
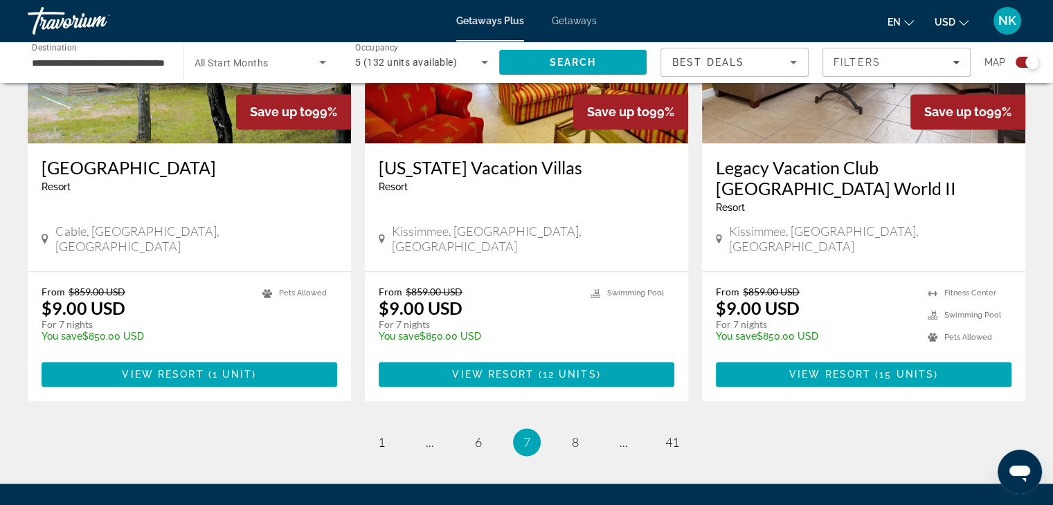
scroll to position [2130, 0]
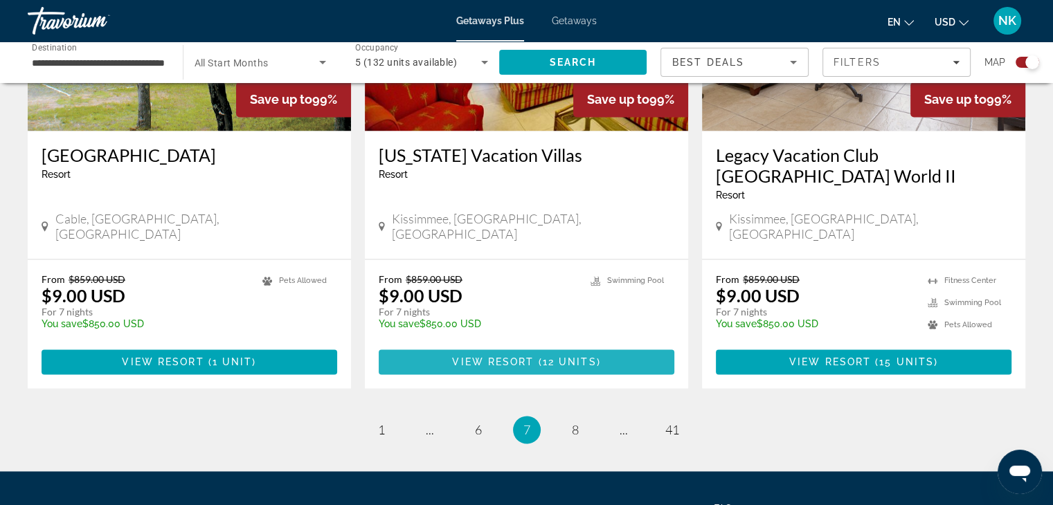
click at [501, 345] on span "Main content" at bounding box center [527, 361] width 296 height 33
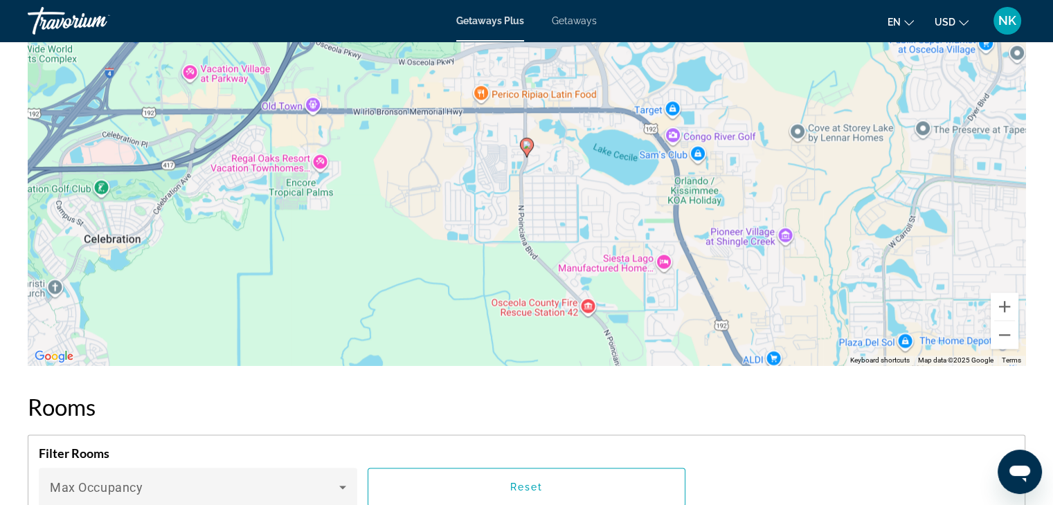
scroll to position [1880, 0]
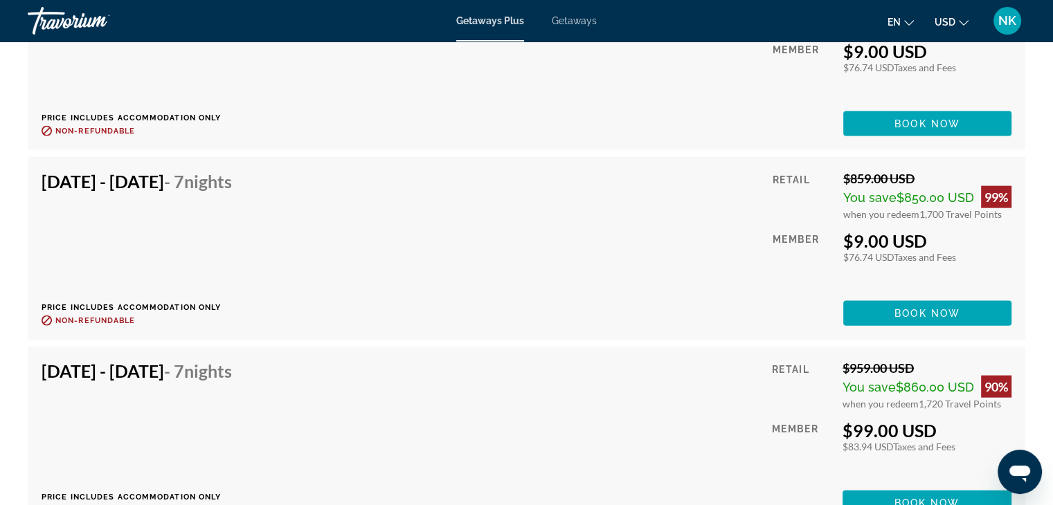
drag, startPoint x: 1063, startPoint y: 56, endPoint x: 29, endPoint y: 1, distance: 1035.1
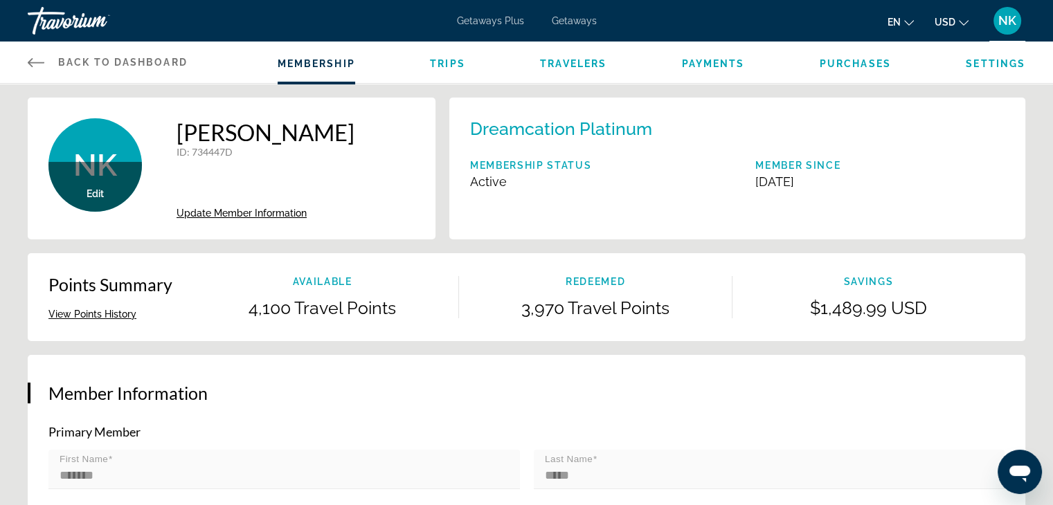
click at [585, 19] on span "Getaways" at bounding box center [574, 20] width 45 height 11
